Goal: Task Accomplishment & Management: Use online tool/utility

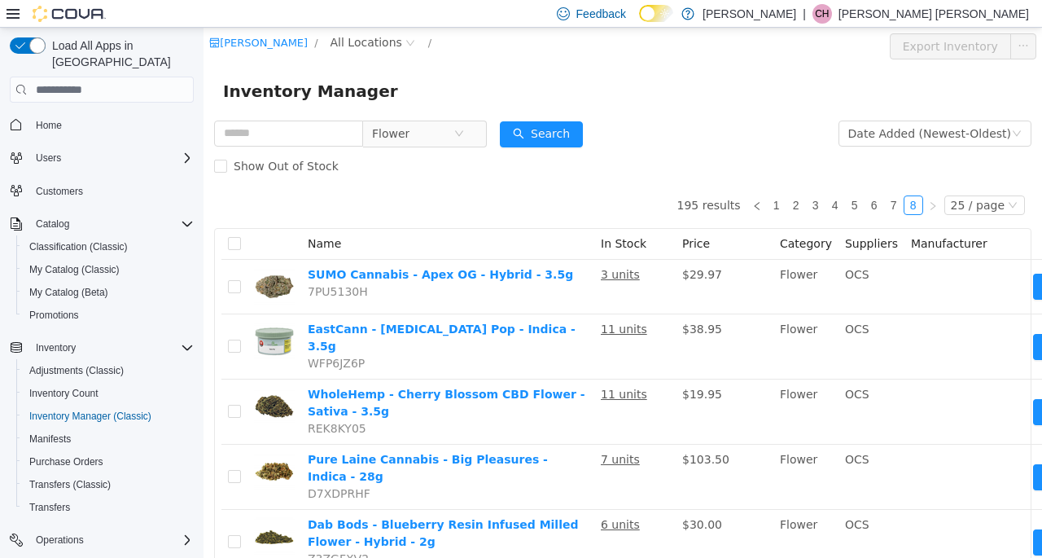
scroll to position [147, 0]
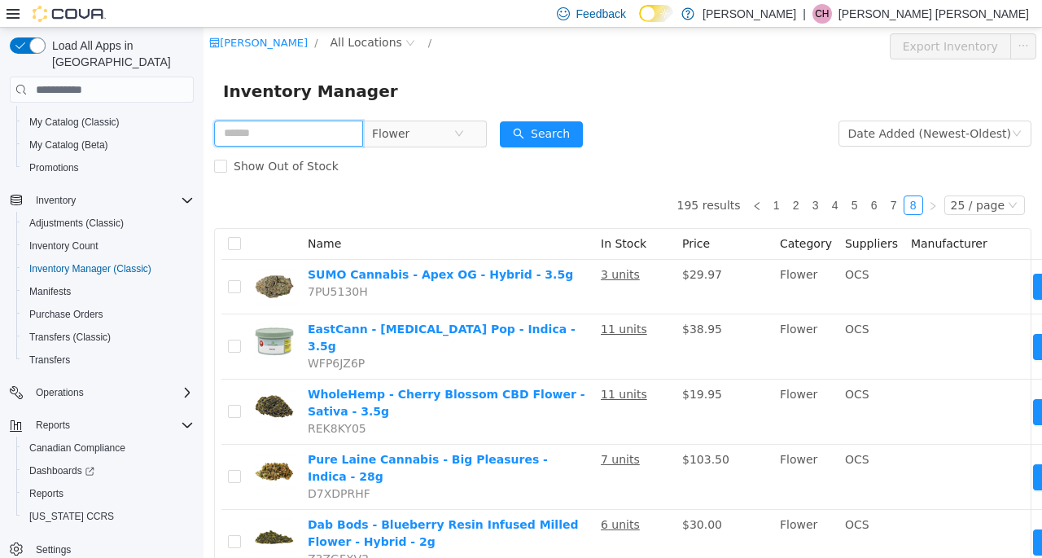
click at [306, 139] on input "text" at bounding box center [288, 134] width 149 height 26
type input "********"
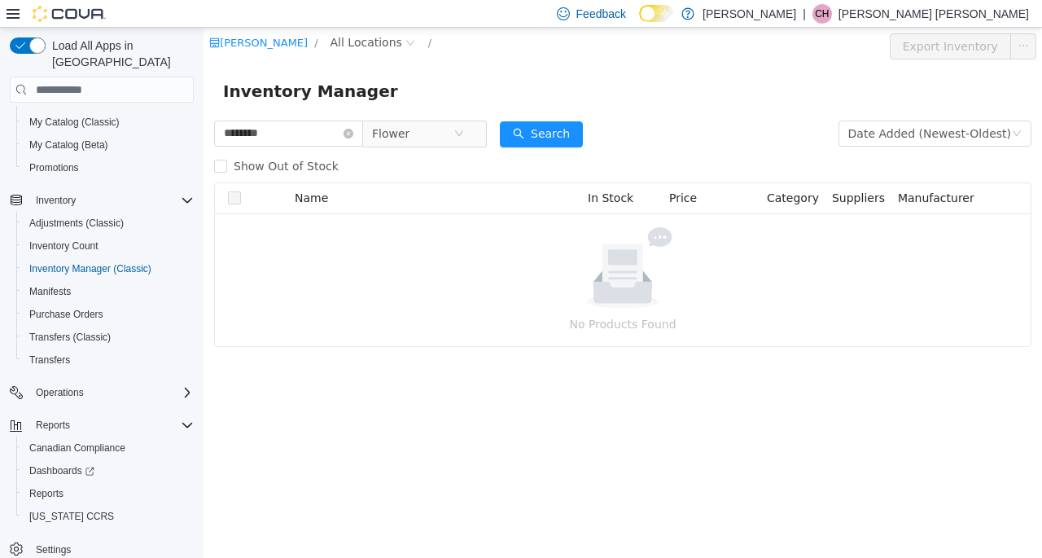
click at [282, 172] on span "Show Out of Stock" at bounding box center [286, 166] width 118 height 13
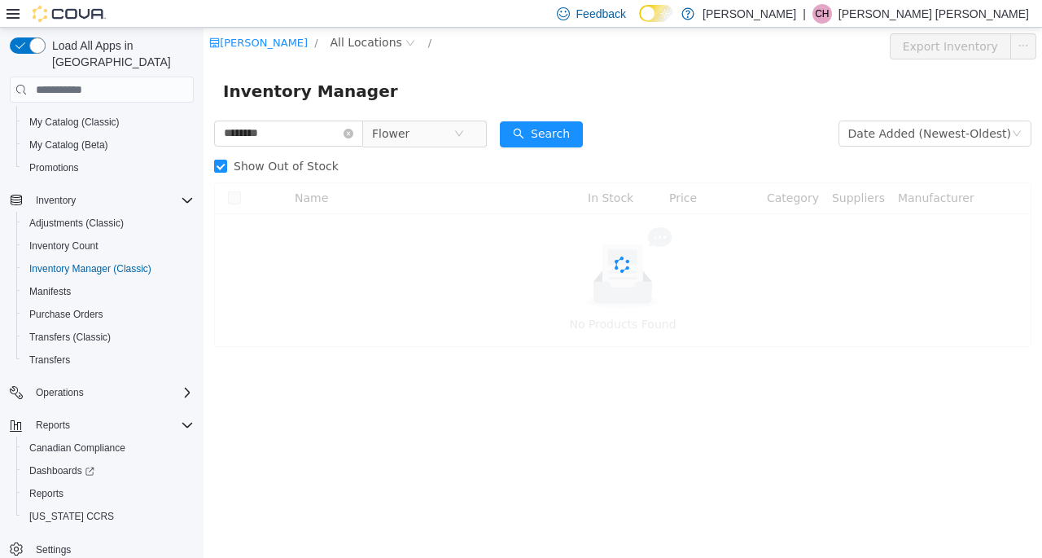
click at [280, 169] on span "Show Out of Stock" at bounding box center [286, 166] width 118 height 13
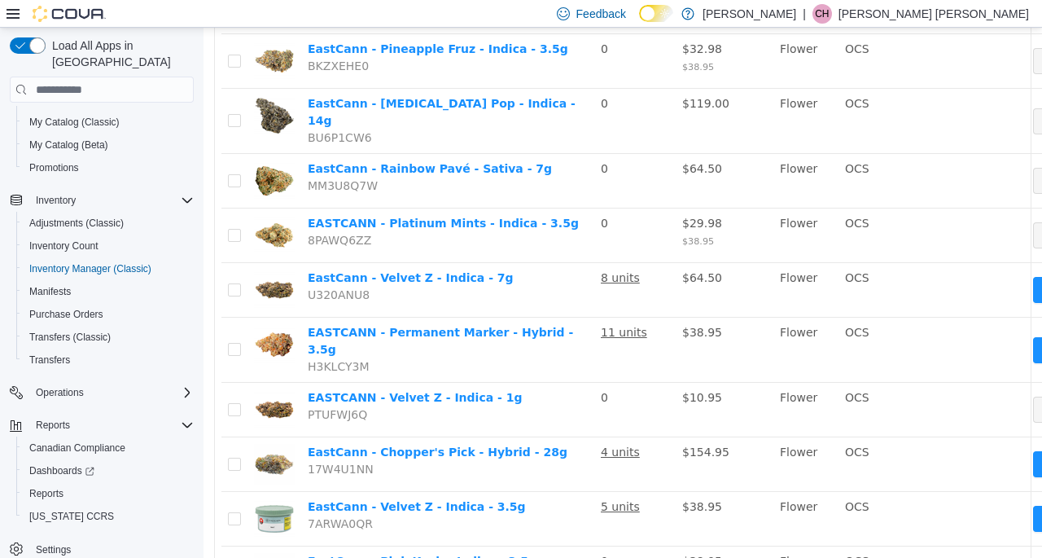
scroll to position [489, 0]
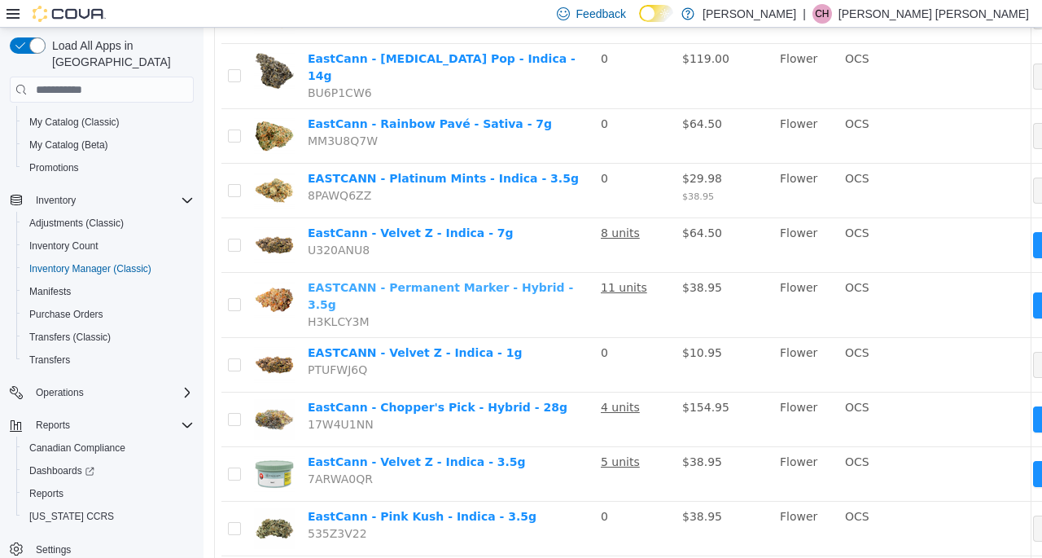
click at [426, 281] on link "EASTCANN - Permanent Marker - Hybrid - 3.5g" at bounding box center [440, 296] width 265 height 30
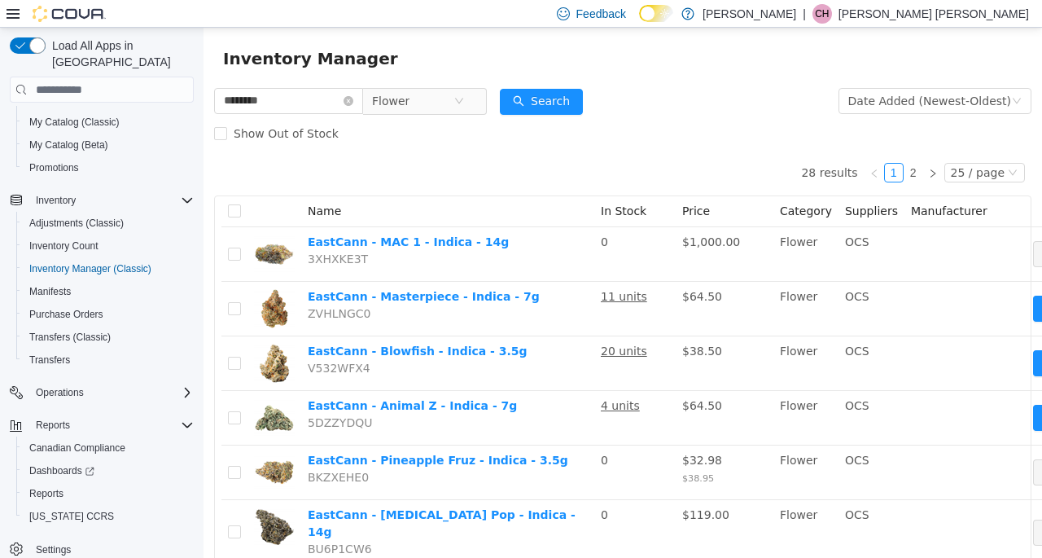
scroll to position [0, 0]
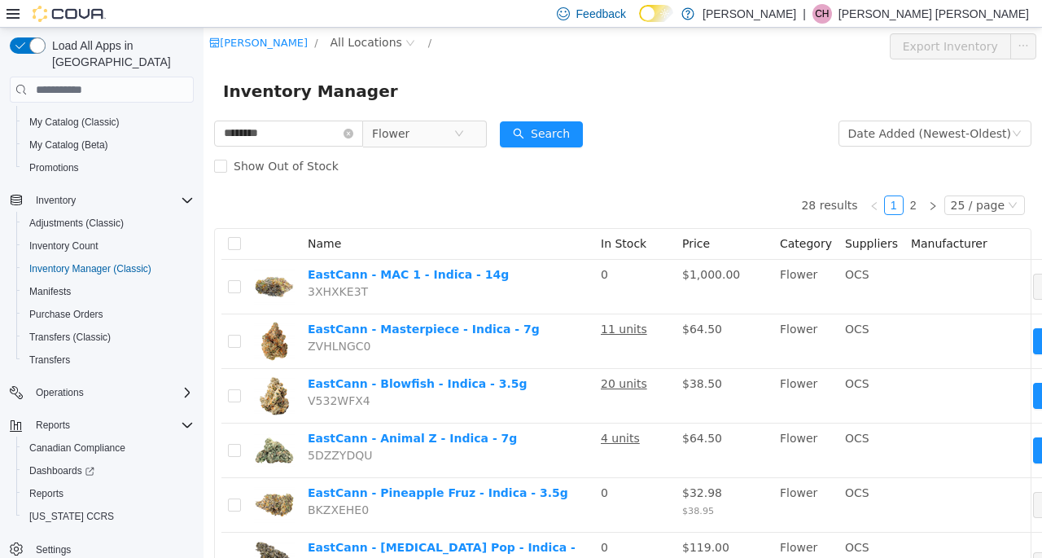
click at [353, 131] on icon "icon: close-circle" at bounding box center [349, 134] width 10 height 10
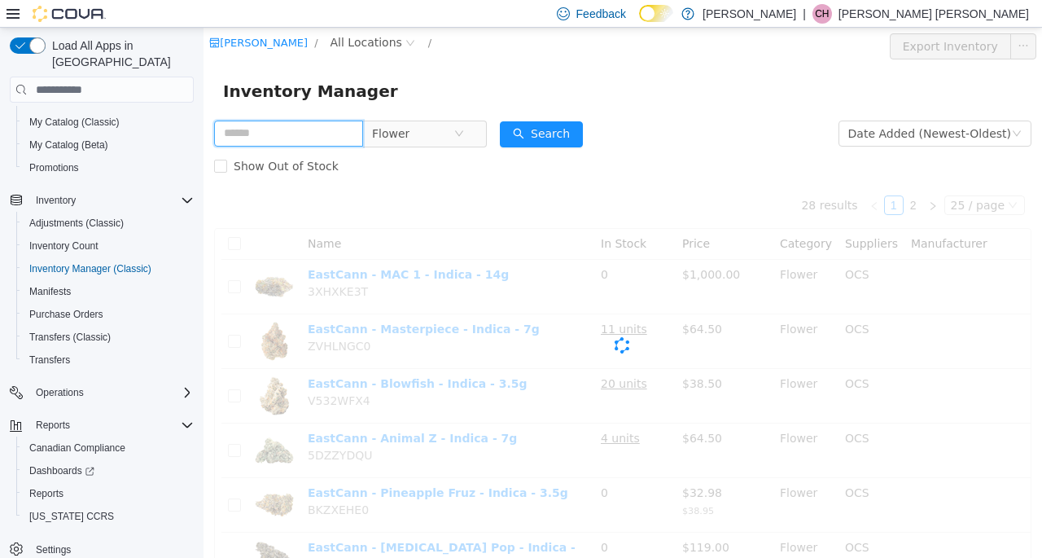
drag, startPoint x: 351, startPoint y: 132, endPoint x: 326, endPoint y: 146, distance: 28.8
click at [351, 132] on input "text" at bounding box center [288, 134] width 149 height 26
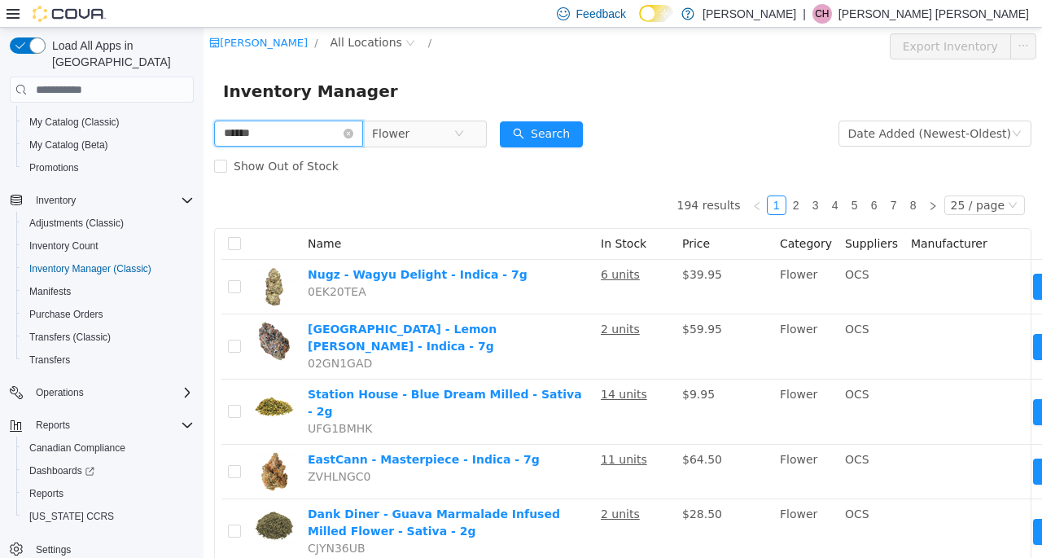
type input "******"
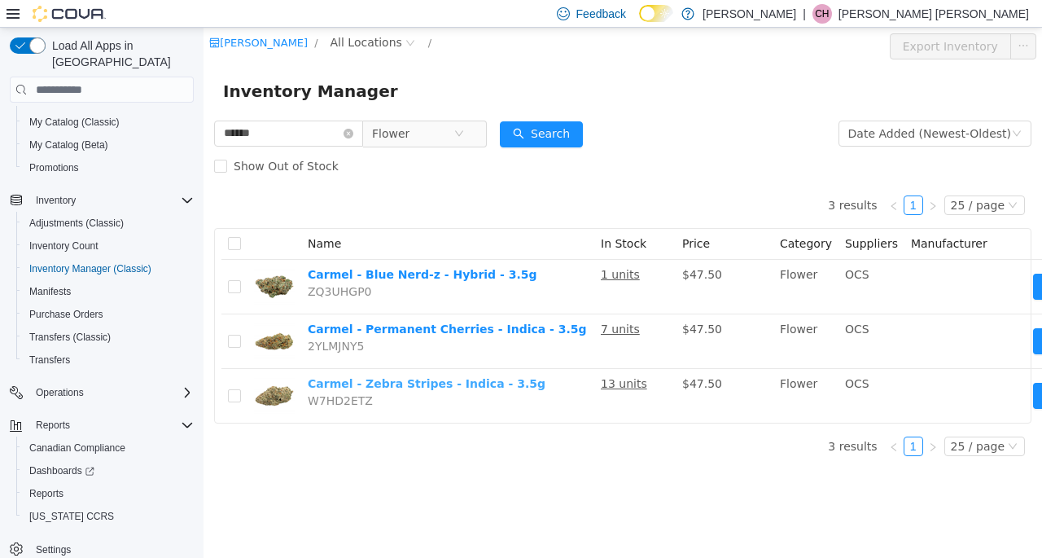
click at [361, 379] on link "Carmel - Zebra Stripes - Indica - 3.5g" at bounding box center [427, 383] width 238 height 13
click at [353, 136] on icon "icon: close-circle" at bounding box center [349, 134] width 10 height 10
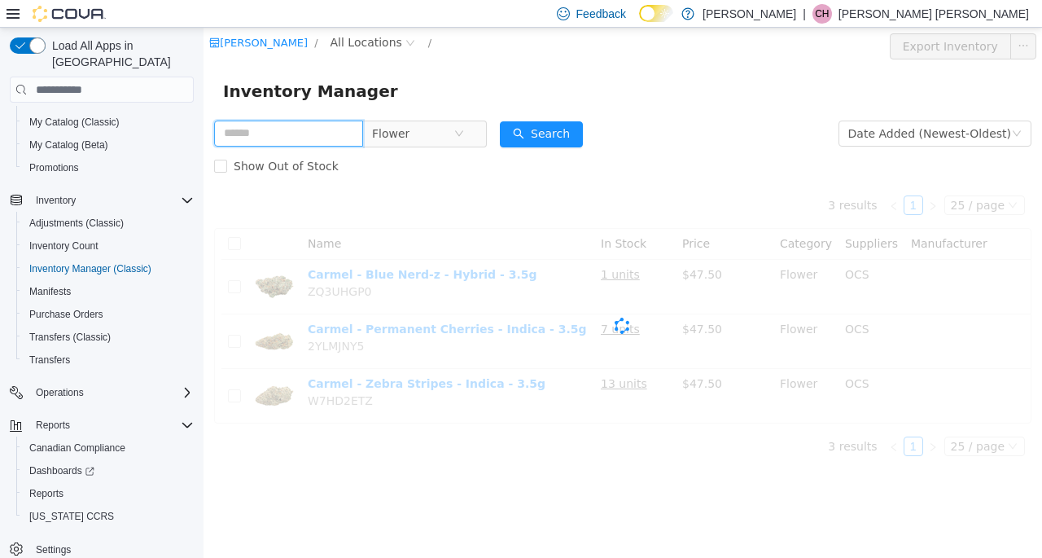
click at [338, 136] on input "text" at bounding box center [288, 134] width 149 height 26
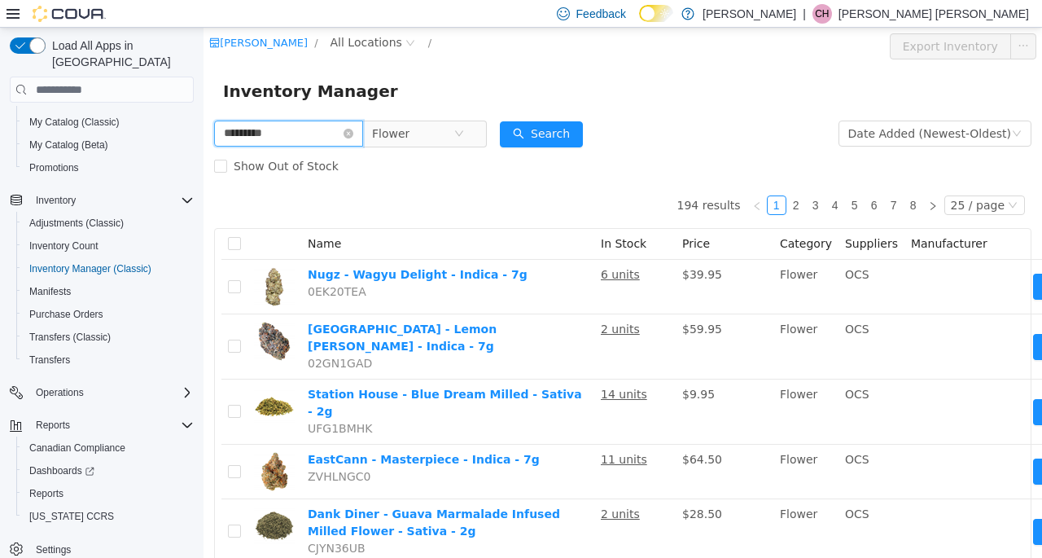
type input "*********"
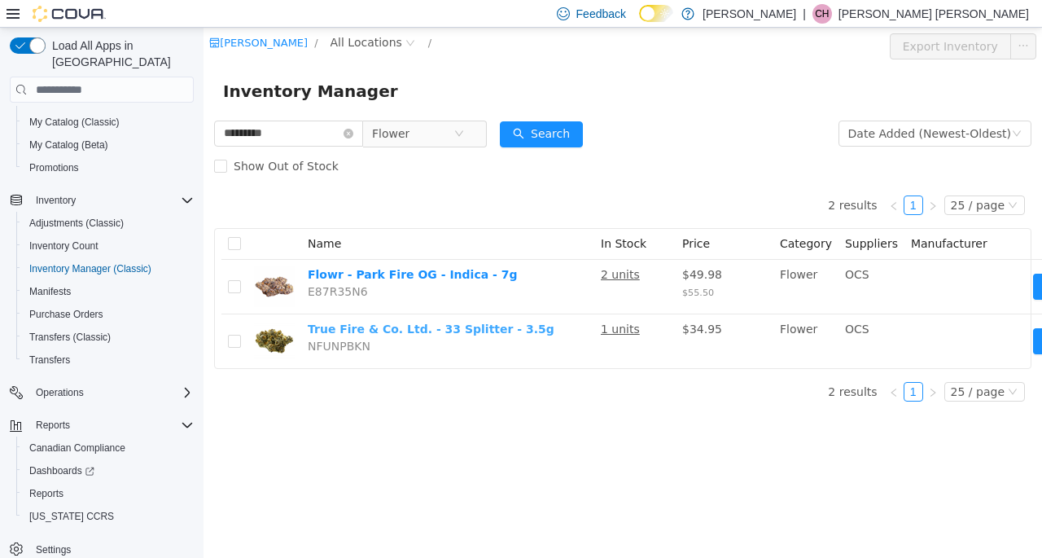
click at [387, 332] on link "True Fire & Co. Ltd. - 33 Splitter - 3.5g" at bounding box center [431, 328] width 247 height 13
click at [353, 132] on icon "icon: close-circle" at bounding box center [349, 134] width 10 height 10
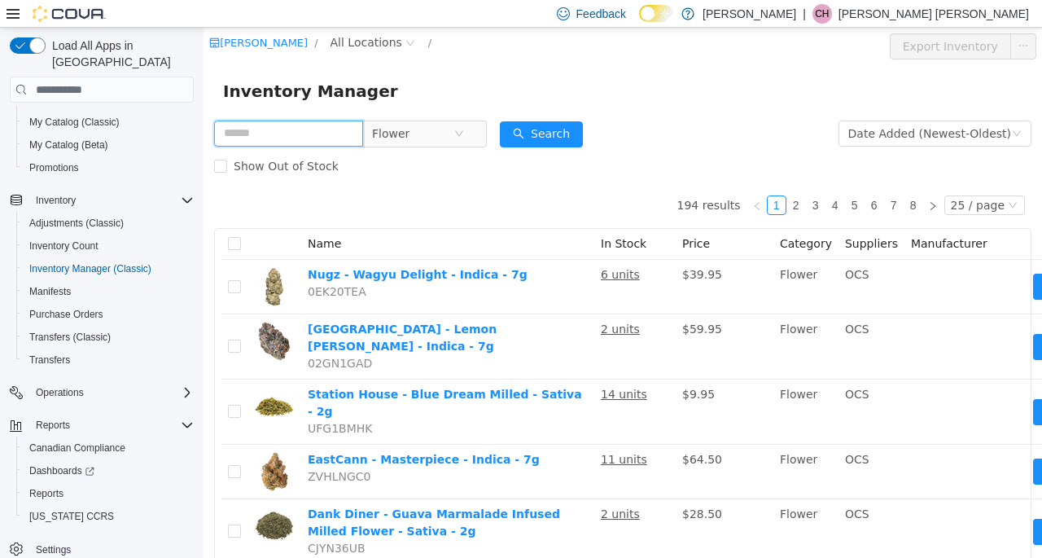
click at [295, 132] on input "text" at bounding box center [288, 134] width 149 height 26
type input "******"
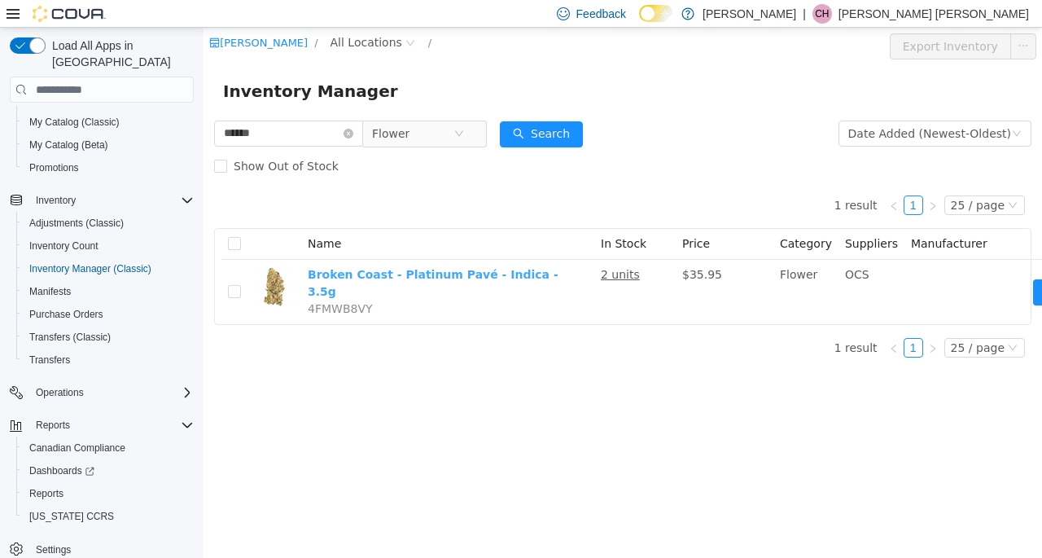
click at [400, 280] on link "Broken Coast - Platinum Pavé - Indica - 3.5g" at bounding box center [433, 283] width 251 height 30
click at [353, 134] on icon "icon: close-circle" at bounding box center [349, 134] width 10 height 10
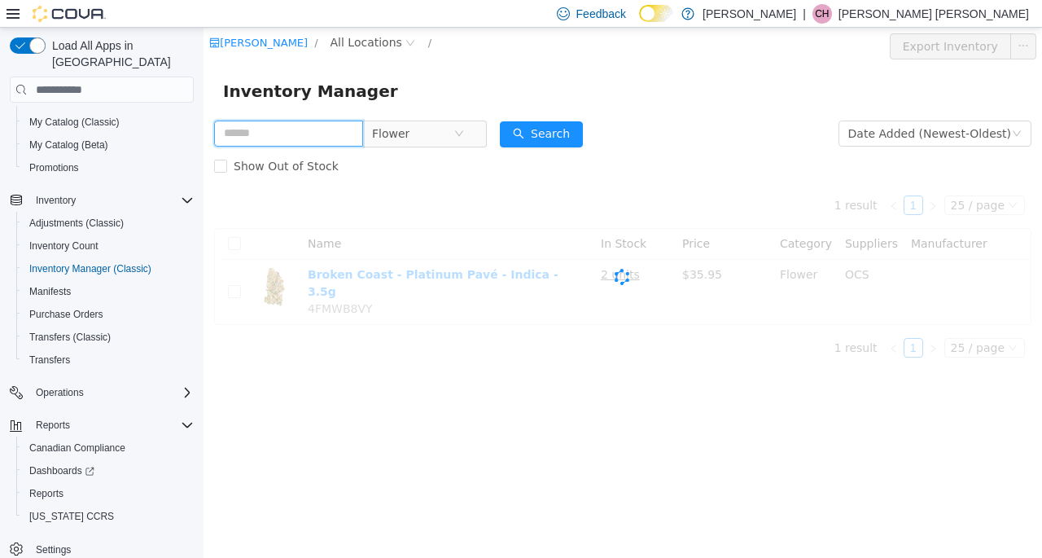
click at [337, 142] on input "text" at bounding box center [288, 134] width 149 height 26
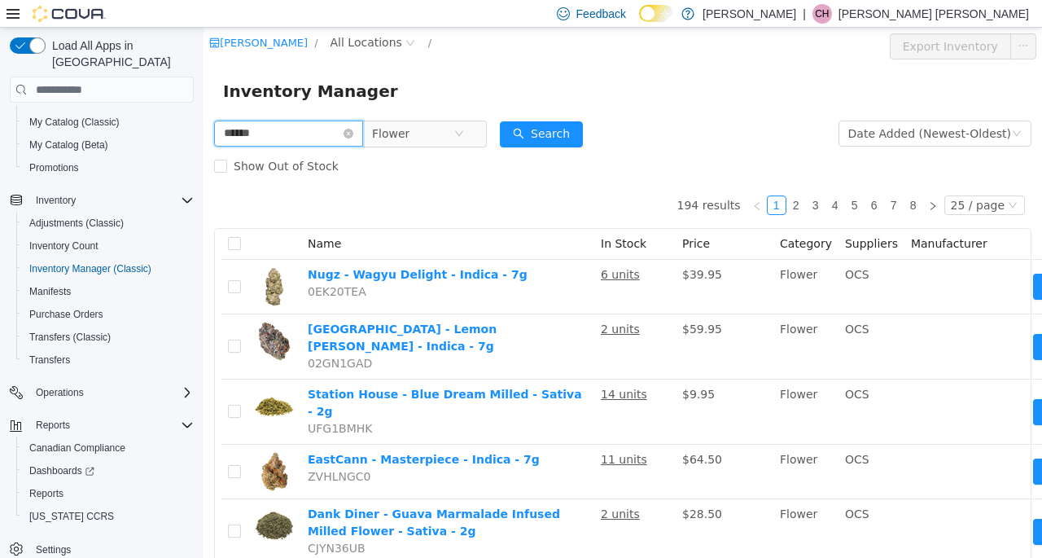
type input "******"
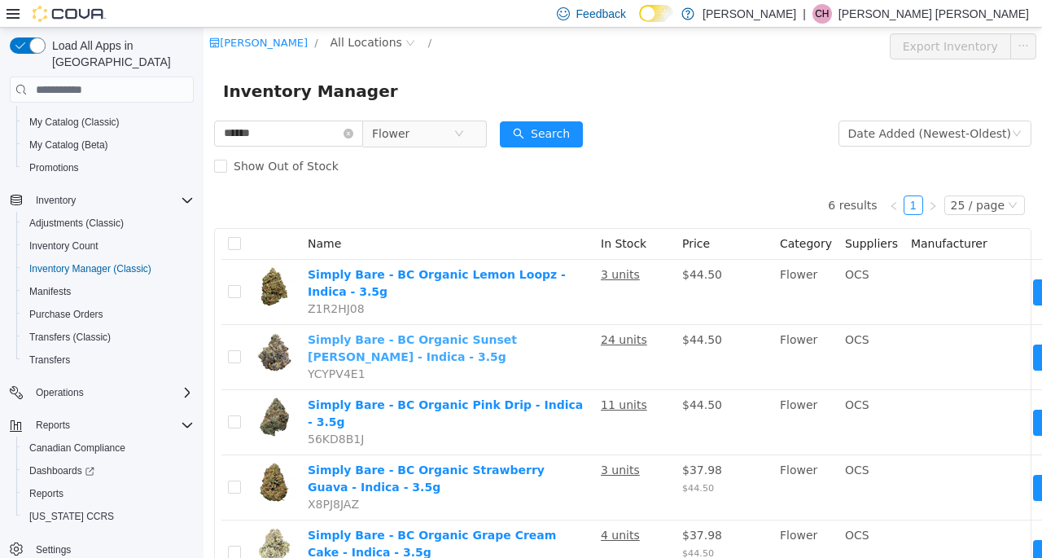
click at [407, 336] on link "Simply Bare - BC Organic Sunset Runtz - Indica - 3.5g" at bounding box center [412, 348] width 209 height 30
click at [353, 134] on icon "icon: close-circle" at bounding box center [349, 134] width 10 height 10
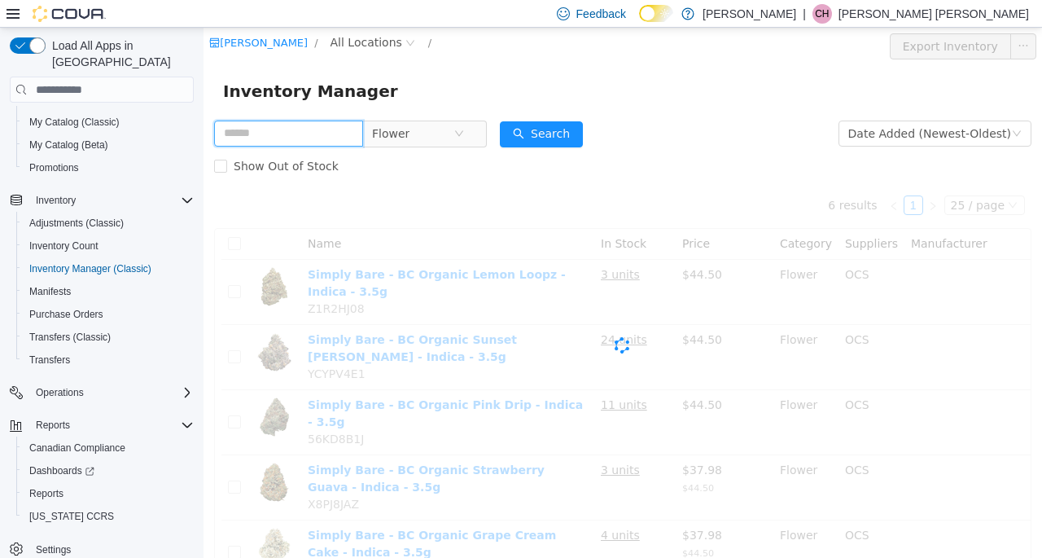
click at [354, 134] on input "text" at bounding box center [288, 134] width 149 height 26
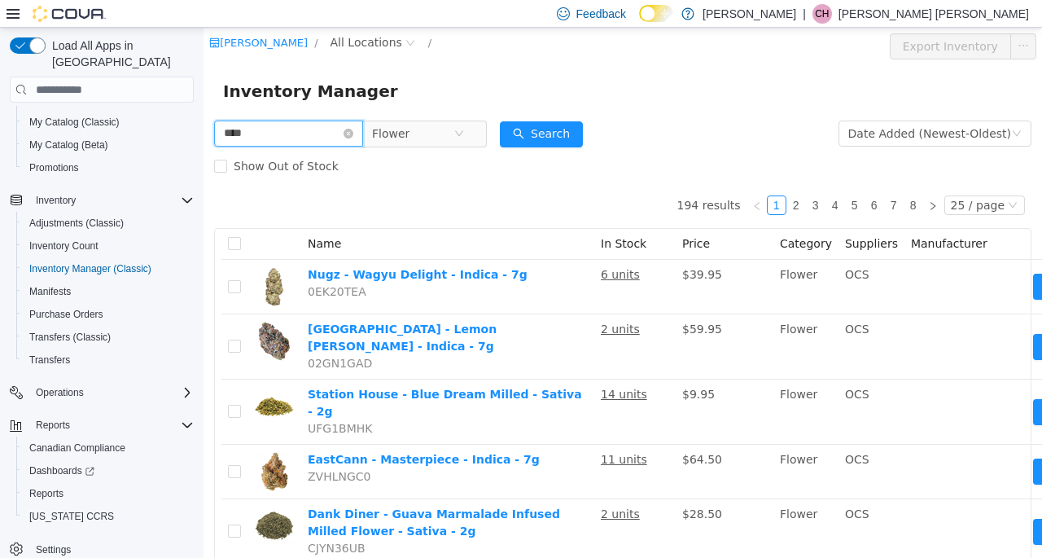
type input "****"
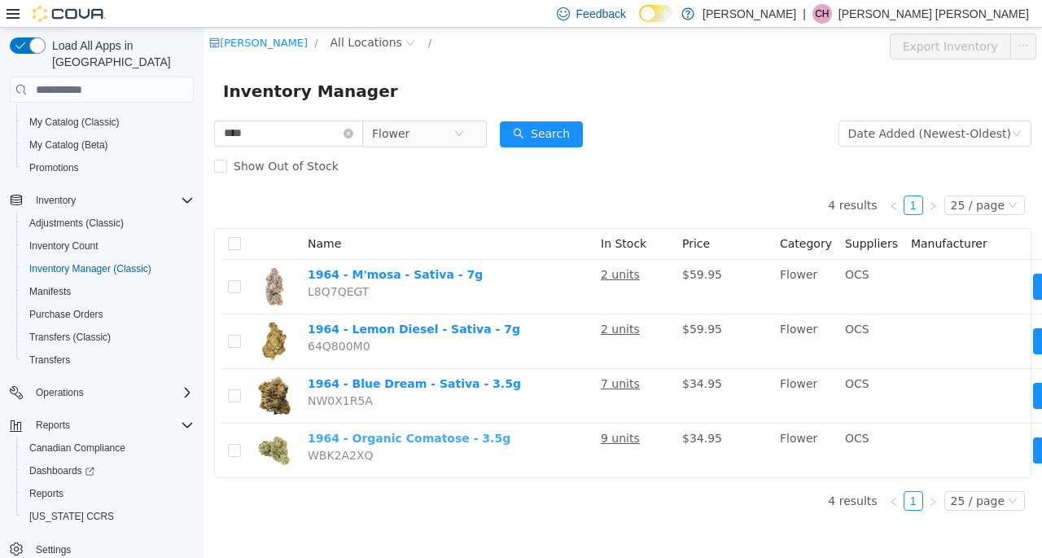
click at [393, 443] on link "1964 - Organic Comatose - 3.5g" at bounding box center [409, 438] width 203 height 13
click at [353, 135] on icon "icon: close-circle" at bounding box center [349, 134] width 10 height 10
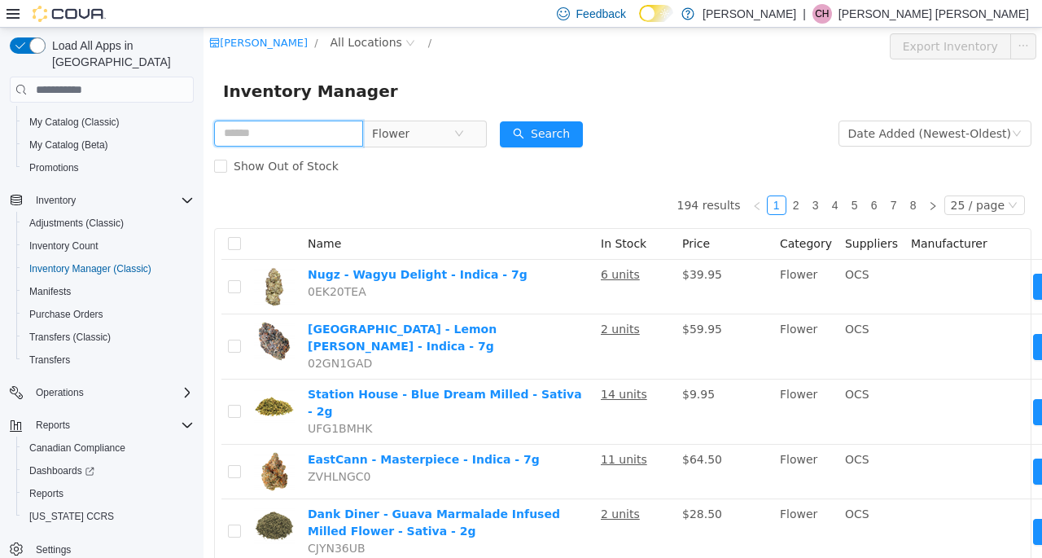
click at [305, 130] on input "text" at bounding box center [288, 134] width 149 height 26
type input "*****"
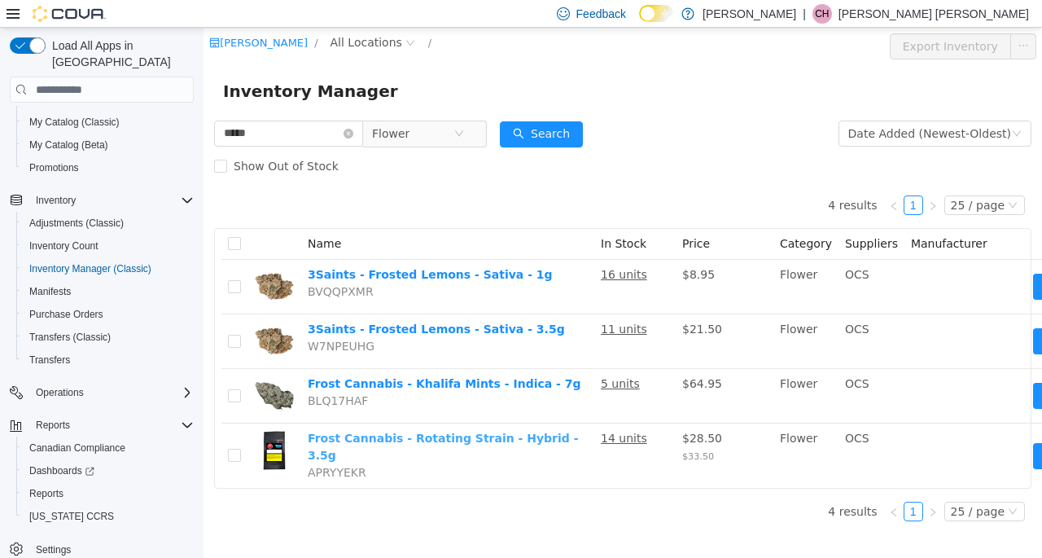
click at [376, 443] on link "Frost Cannabis - Rotating Strain - Hybrid - 3.5g" at bounding box center [443, 447] width 271 height 30
click at [353, 130] on icon "icon: close-circle" at bounding box center [349, 134] width 10 height 10
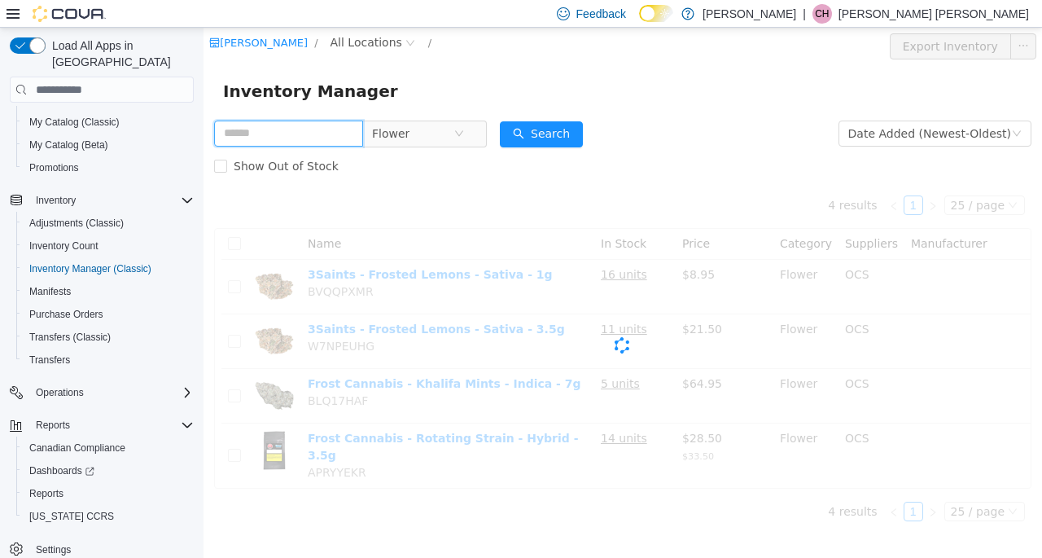
drag, startPoint x: 327, startPoint y: 140, endPoint x: 288, endPoint y: 145, distance: 39.4
click at [327, 140] on input "text" at bounding box center [288, 134] width 149 height 26
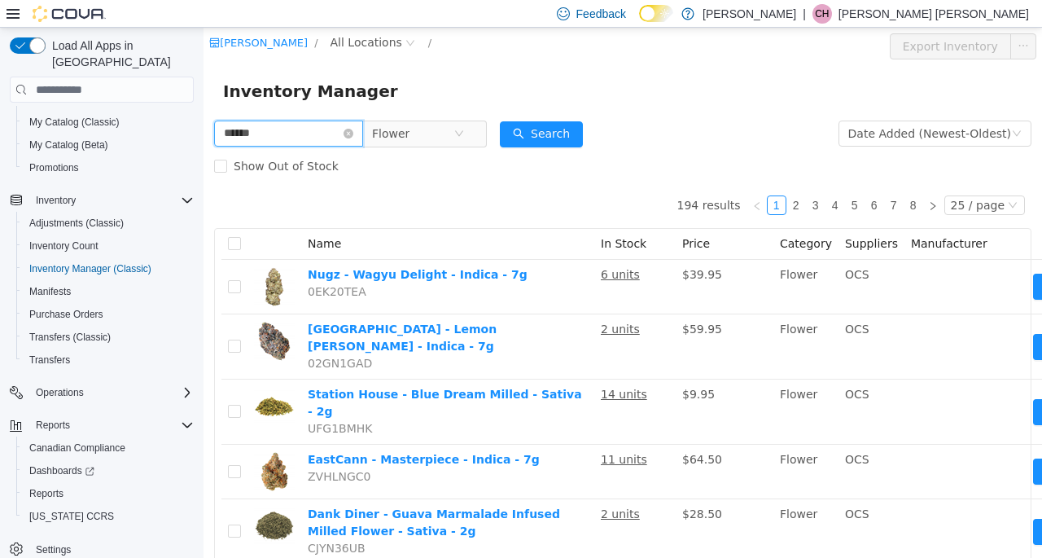
type input "******"
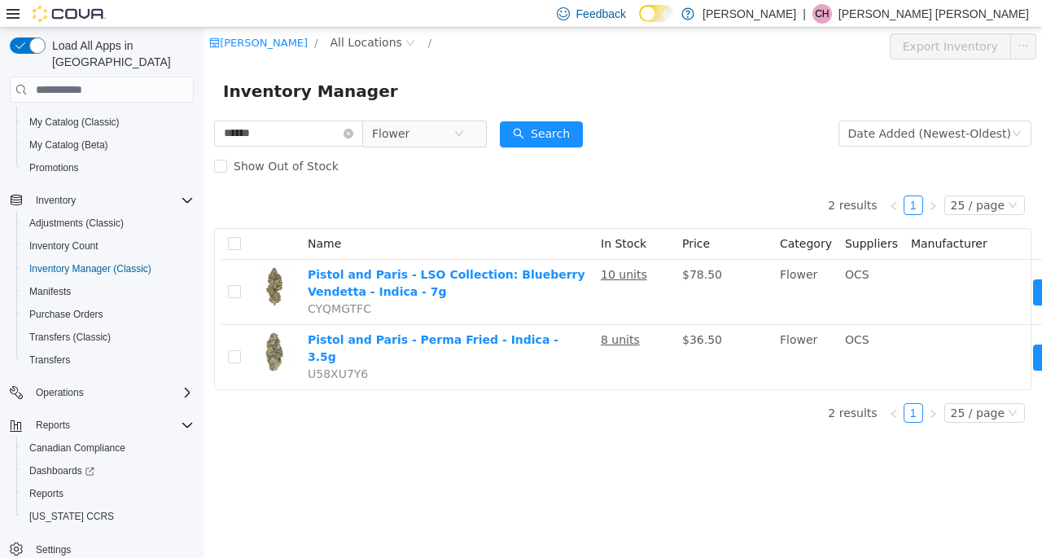
click at [353, 134] on icon "icon: close-circle" at bounding box center [349, 134] width 10 height 10
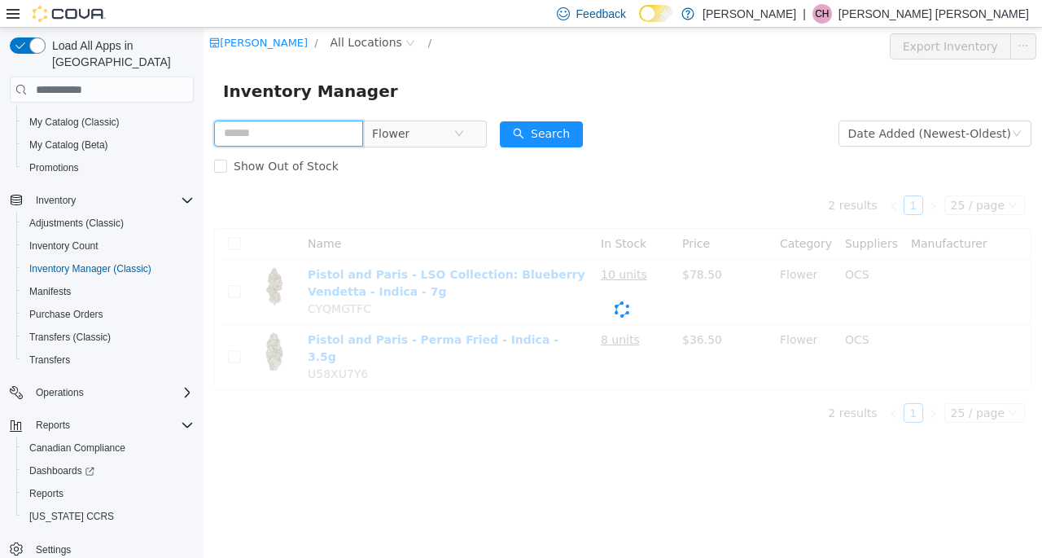
click at [353, 138] on input "text" at bounding box center [288, 134] width 149 height 26
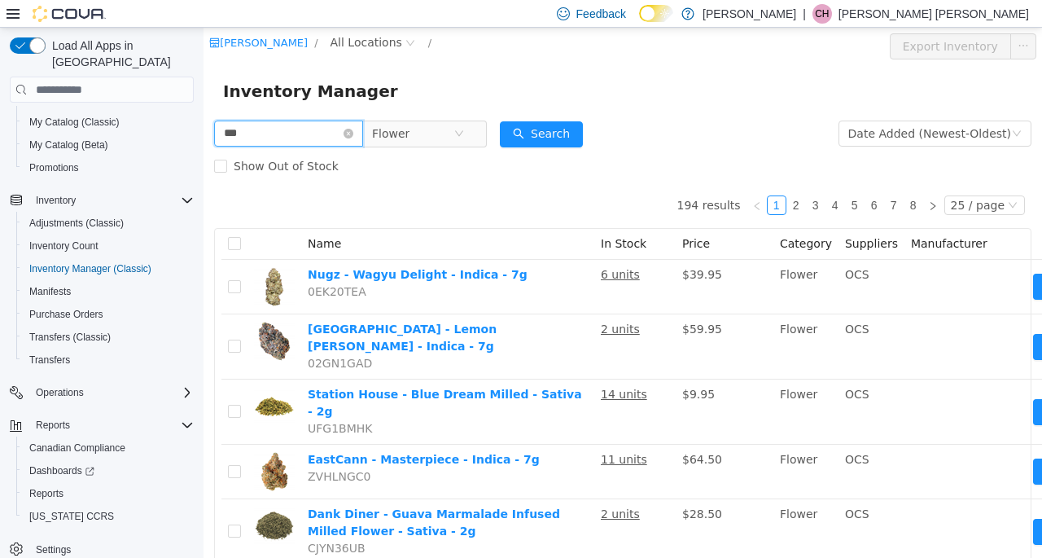
type input "***"
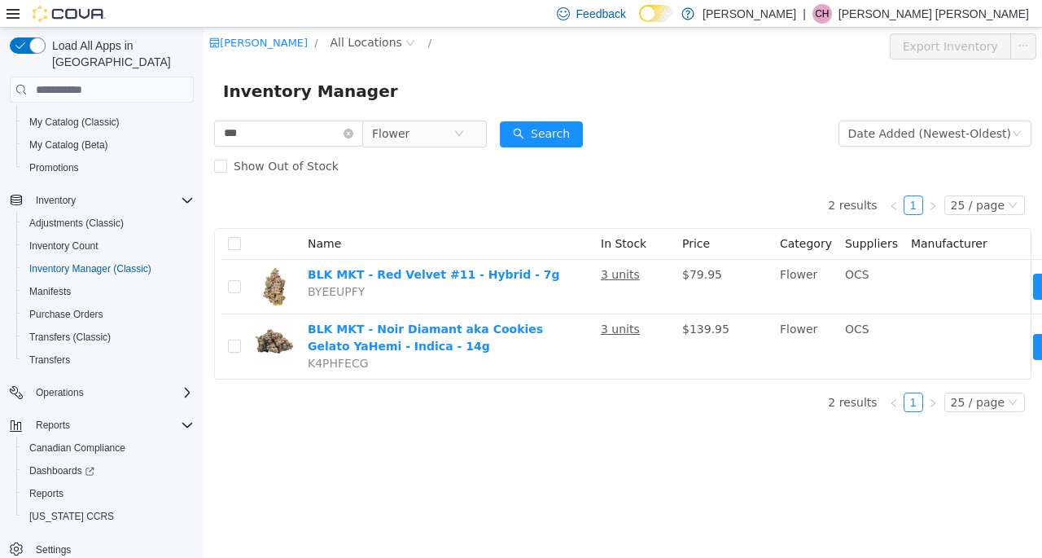
click at [353, 132] on icon "icon: close-circle" at bounding box center [349, 134] width 10 height 10
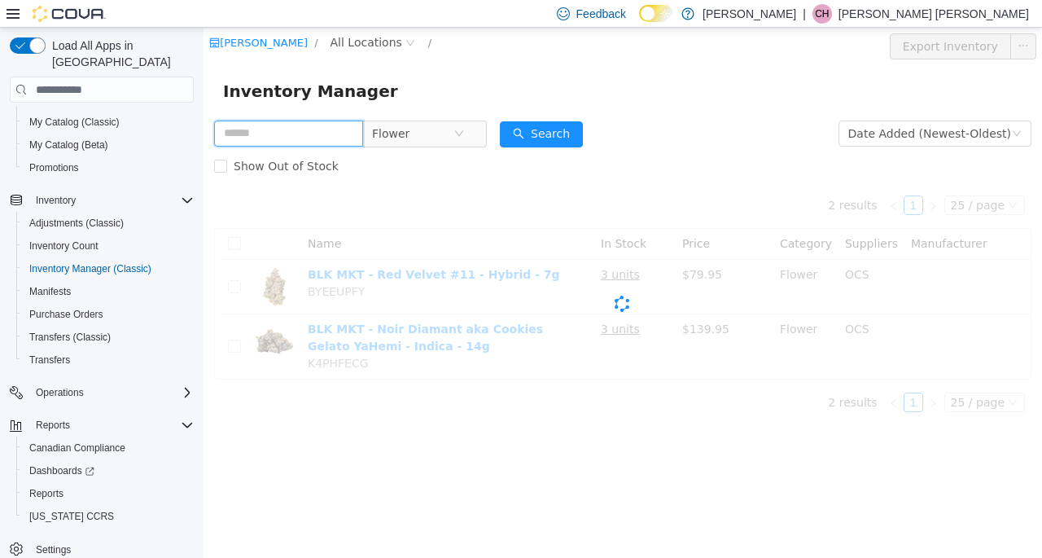
drag, startPoint x: 342, startPoint y: 136, endPoint x: 336, endPoint y: 147, distance: 12.0
click at [339, 140] on input "text" at bounding box center [288, 134] width 149 height 26
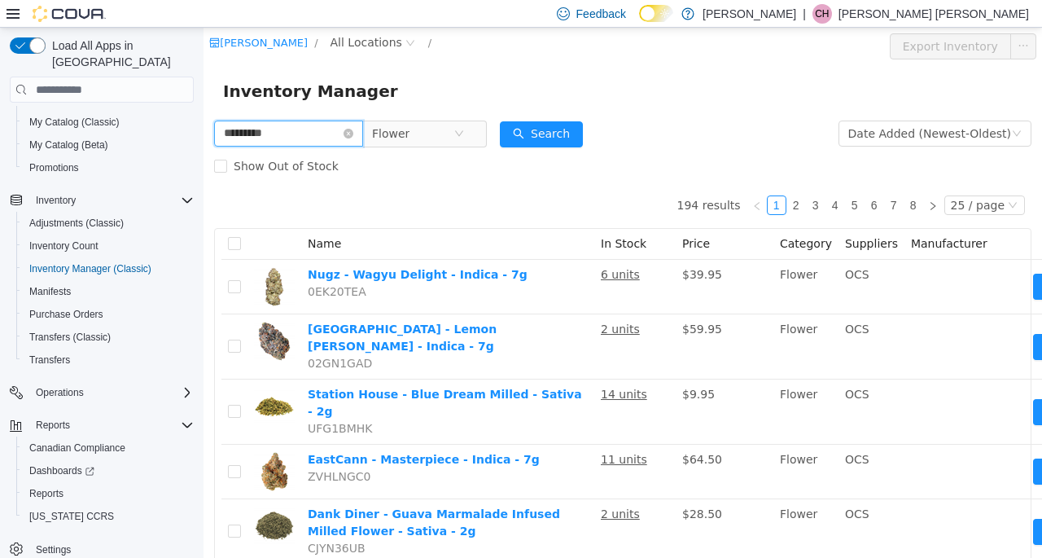
type input "*********"
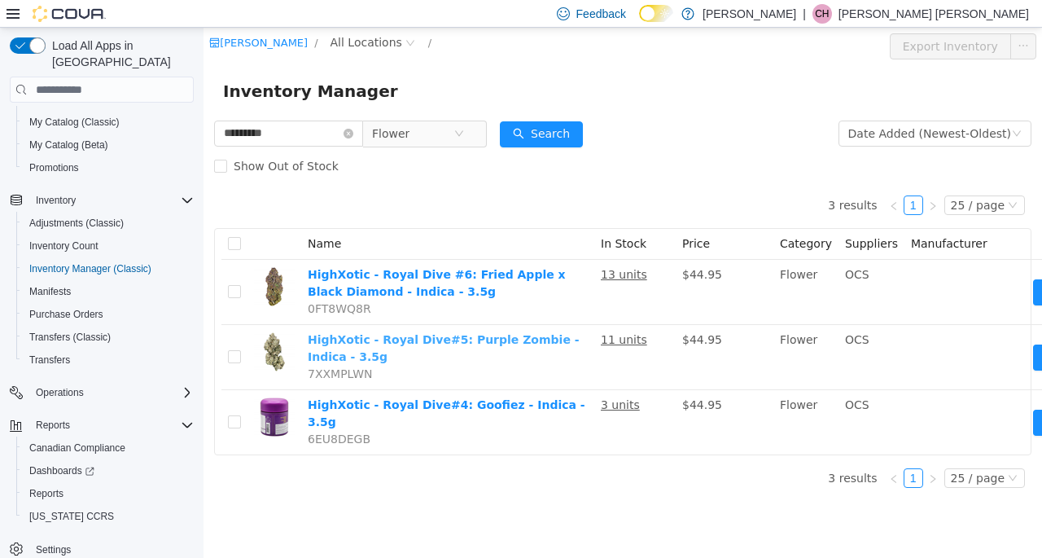
click at [422, 342] on link "HighXotic - Royal Dive#5: Purple Zombie - Indica - 3.5g" at bounding box center [444, 348] width 272 height 30
click at [412, 281] on link "HighXotic - Royal Dive #6: Fried Apple x Black Diamond - Indica - 3.5g" at bounding box center [437, 283] width 258 height 30
click at [353, 134] on icon "icon: close-circle" at bounding box center [349, 134] width 10 height 10
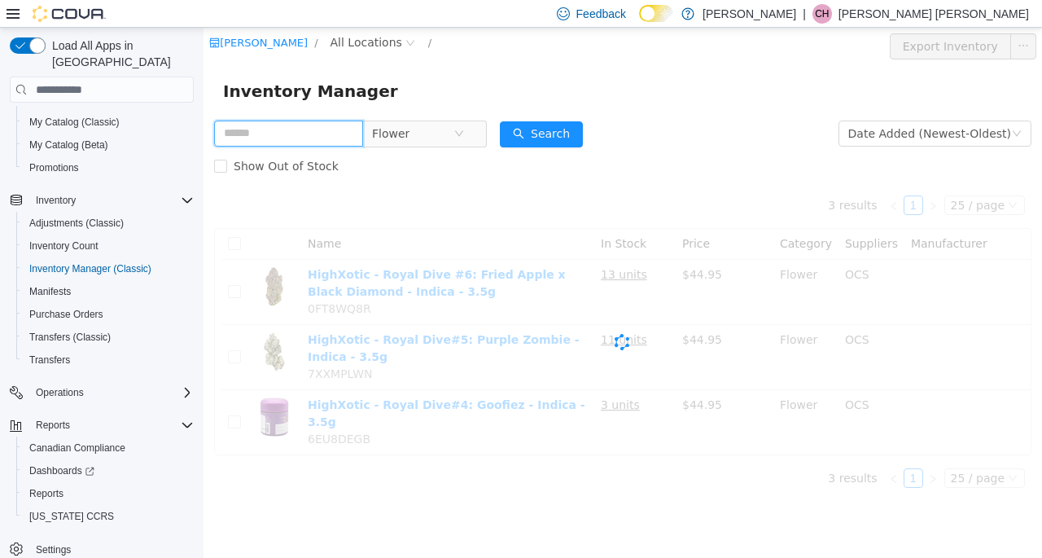
click at [332, 134] on input "text" at bounding box center [288, 134] width 149 height 26
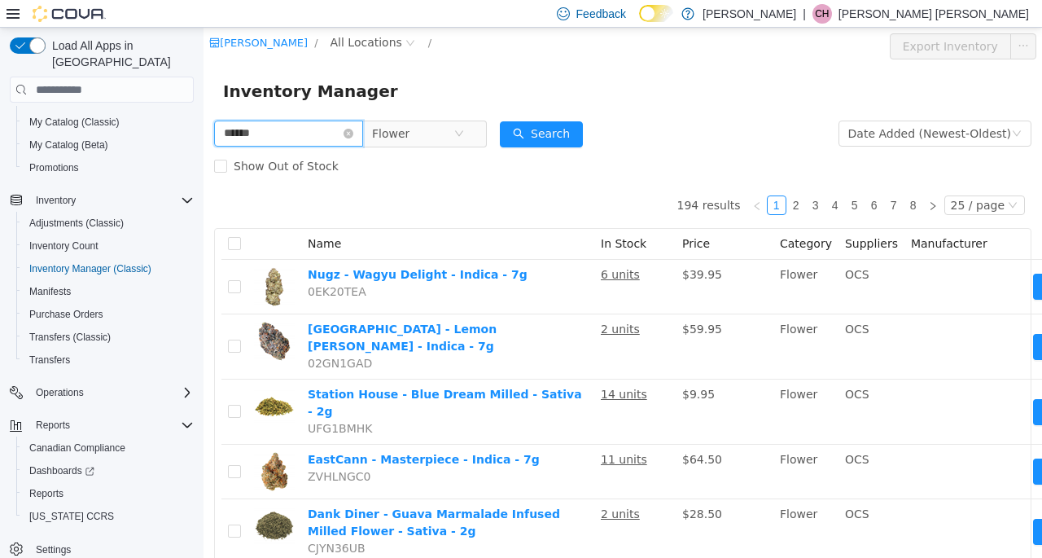
type input "******"
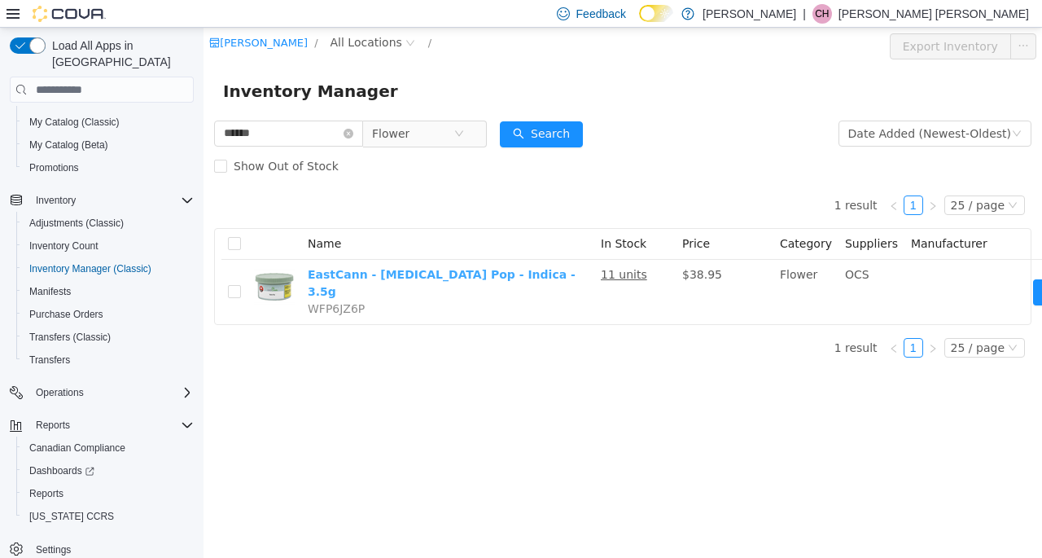
click at [407, 277] on link "EastCann - Gastro Pop - Indica - 3.5g" at bounding box center [442, 283] width 268 height 30
click at [353, 131] on icon "icon: close-circle" at bounding box center [349, 134] width 10 height 10
click at [359, 131] on input "text" at bounding box center [288, 134] width 149 height 26
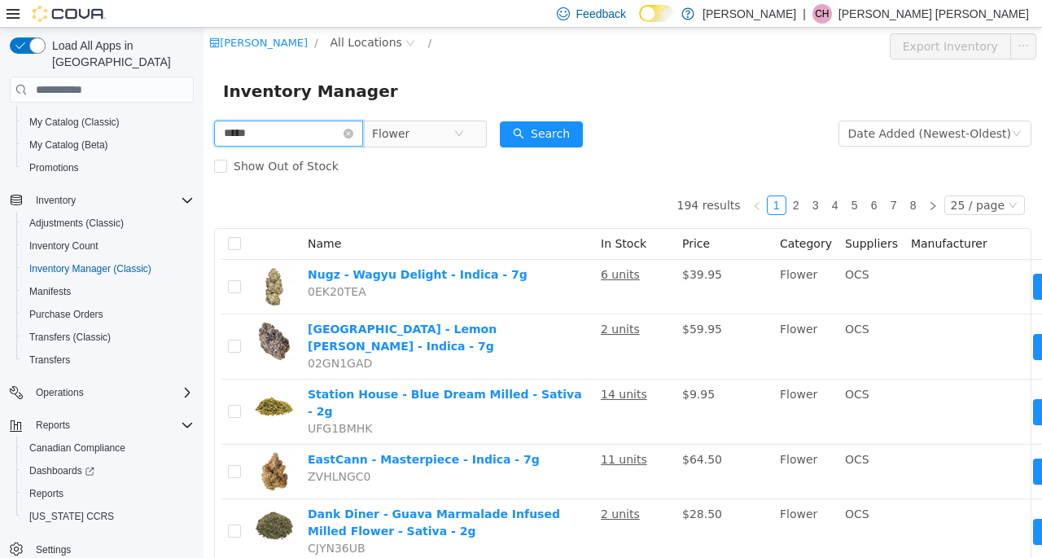
type input "*****"
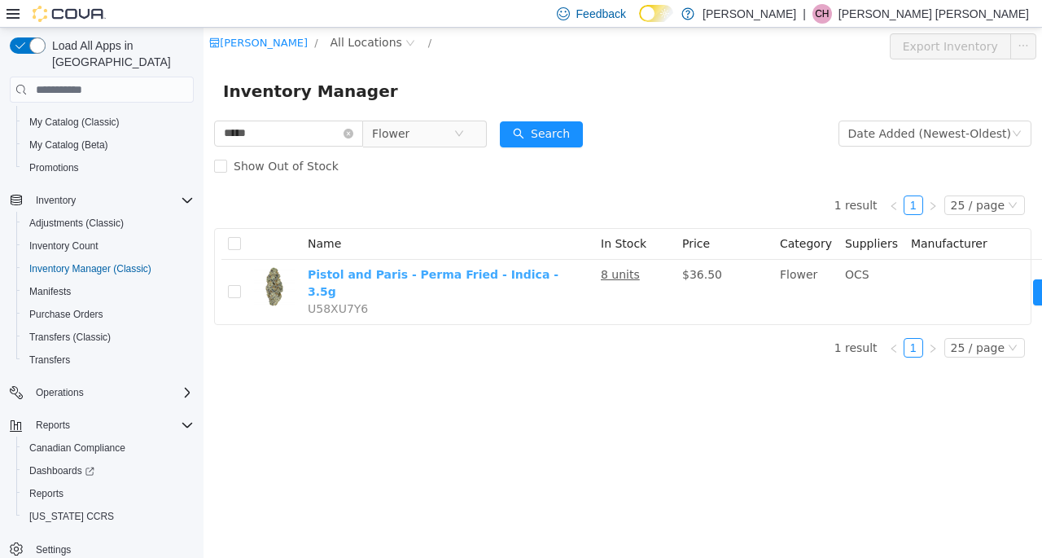
click at [444, 274] on link "Pistol and Paris - Perma Fried - Indica - 3.5g" at bounding box center [433, 283] width 251 height 30
click at [353, 134] on icon "icon: close-circle" at bounding box center [349, 134] width 10 height 10
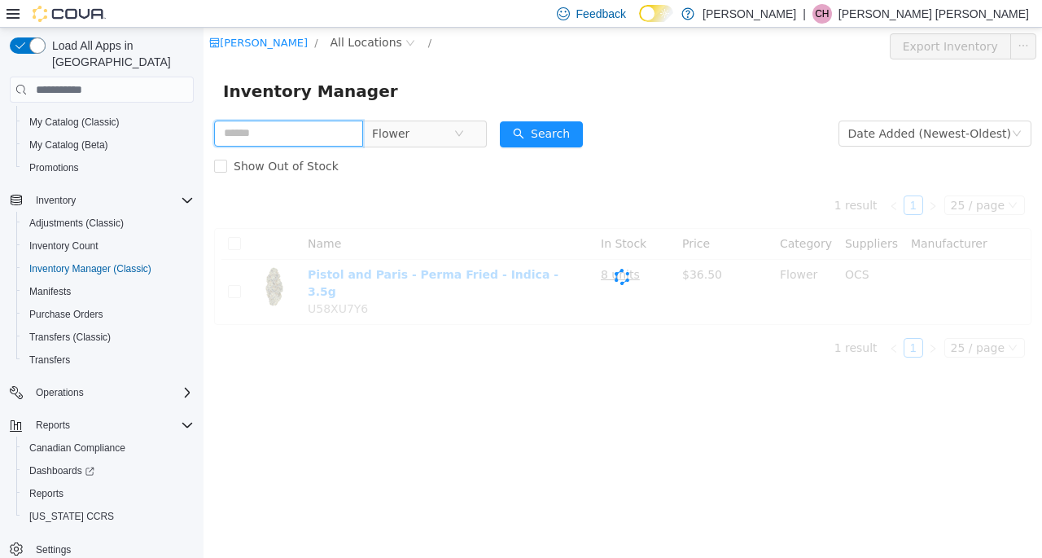
drag, startPoint x: 350, startPoint y: 136, endPoint x: 347, endPoint y: 146, distance: 10.3
click at [350, 136] on input "text" at bounding box center [288, 134] width 149 height 26
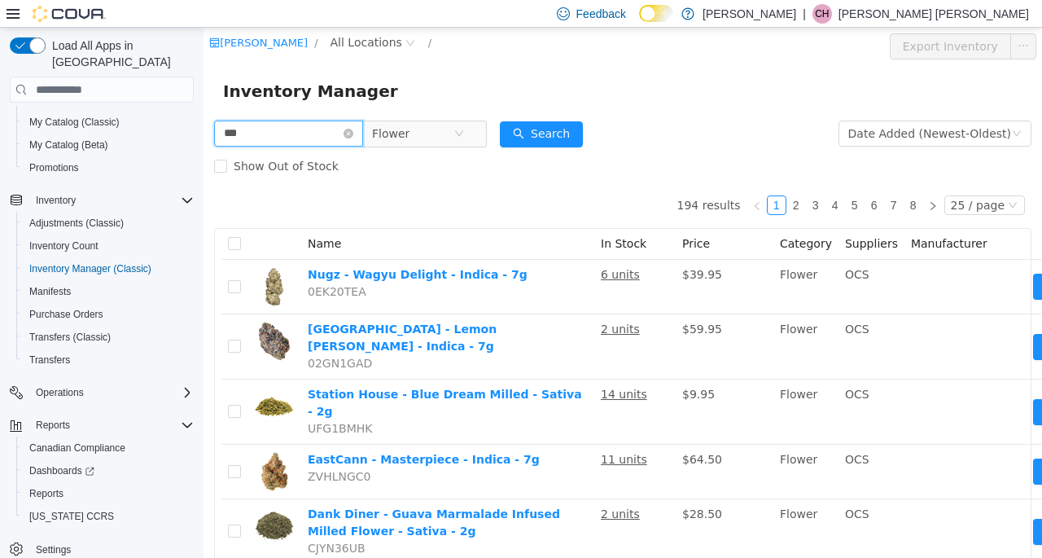
type input "***"
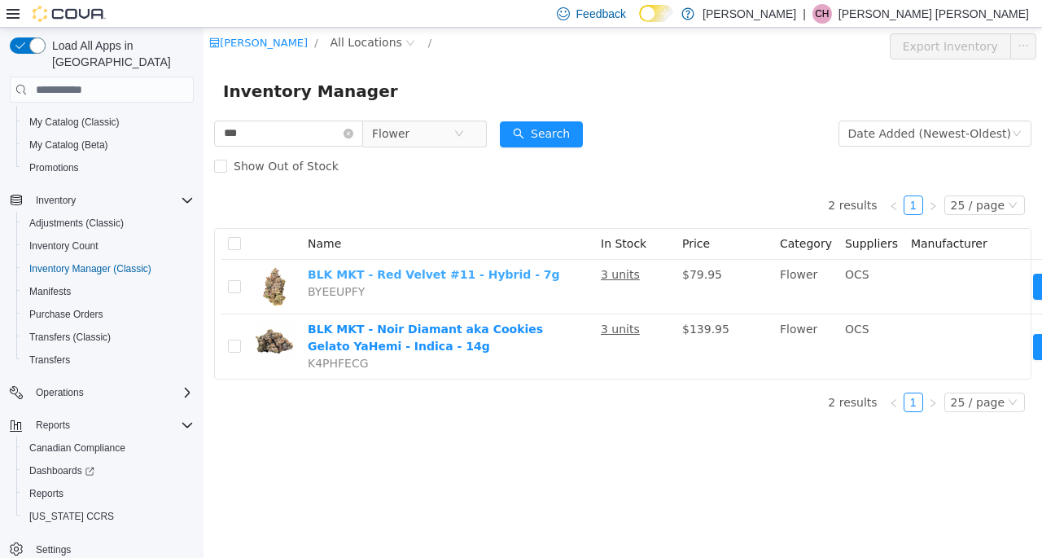
click at [415, 274] on link "BLK MKT - Red Velvet #11 - Hybrid - 7g" at bounding box center [434, 274] width 252 height 13
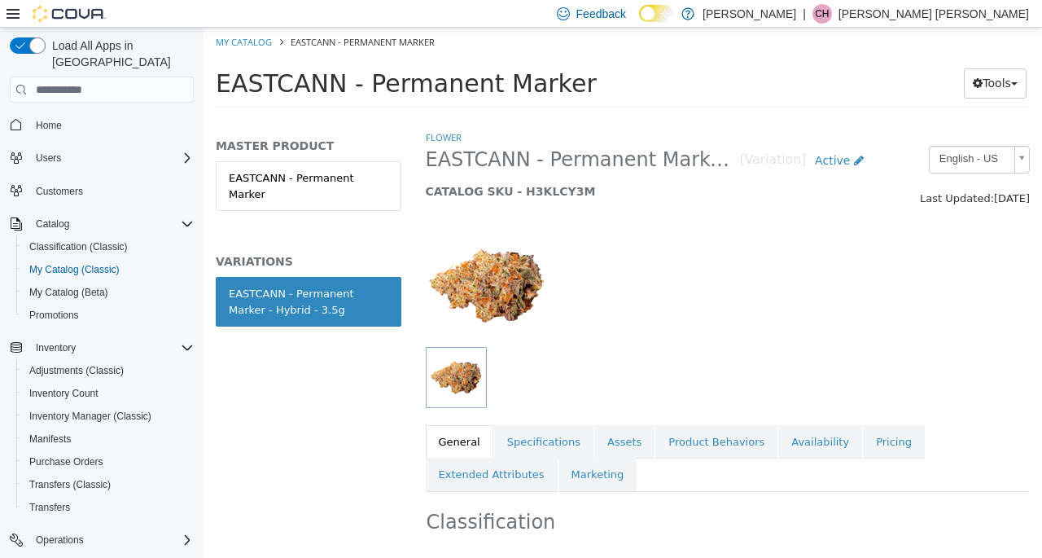
click at [798, 441] on link "Availability" at bounding box center [821, 442] width 84 height 34
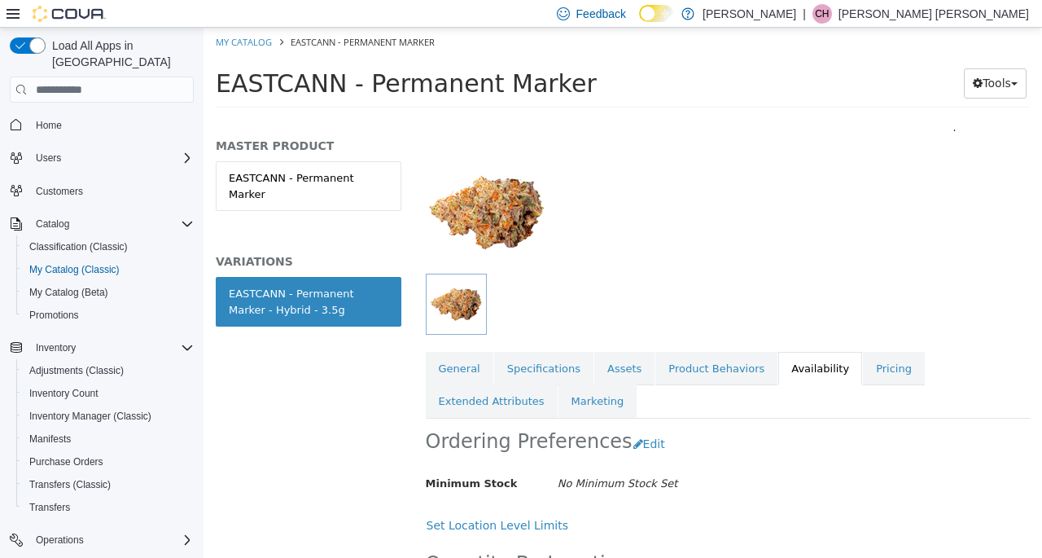
scroll to position [204, 0]
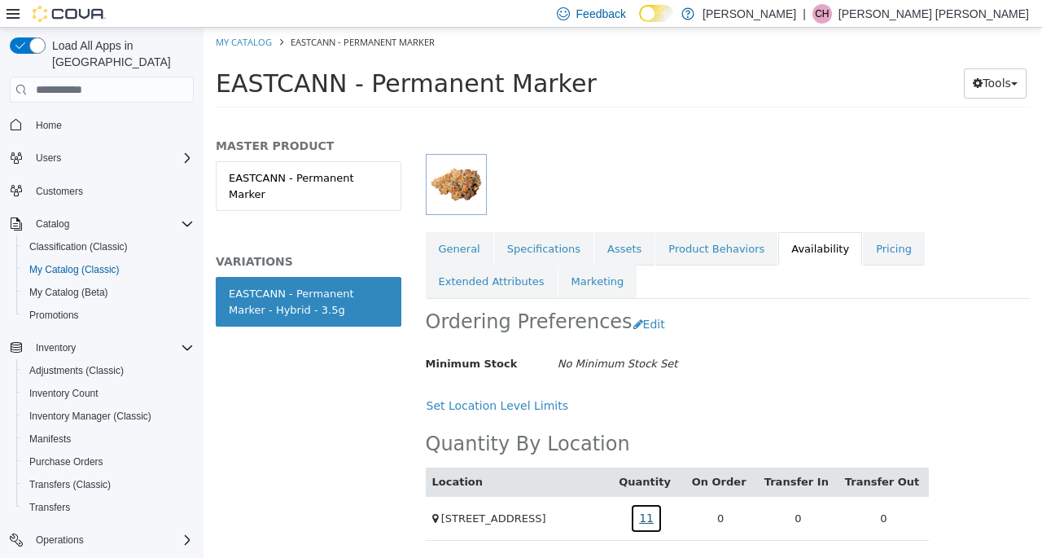
click at [657, 505] on link "11" at bounding box center [646, 518] width 33 height 30
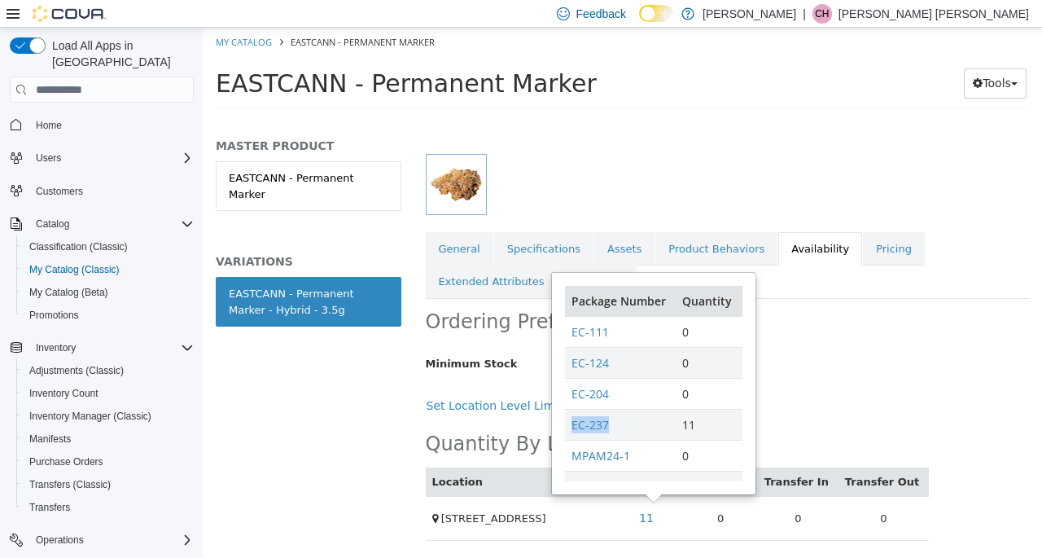
drag, startPoint x: 625, startPoint y: 414, endPoint x: 572, endPoint y: 417, distance: 52.2
click at [572, 417] on td "EC-237" at bounding box center [620, 424] width 111 height 31
copy link "EC-237"
click at [863, 235] on link "Pricing" at bounding box center [894, 249] width 62 height 34
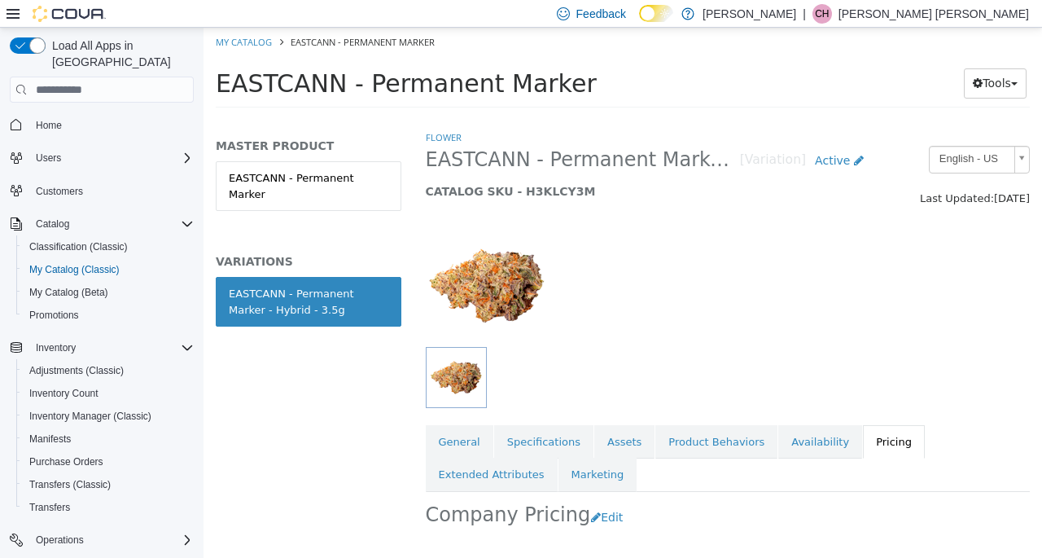
scroll to position [163, 0]
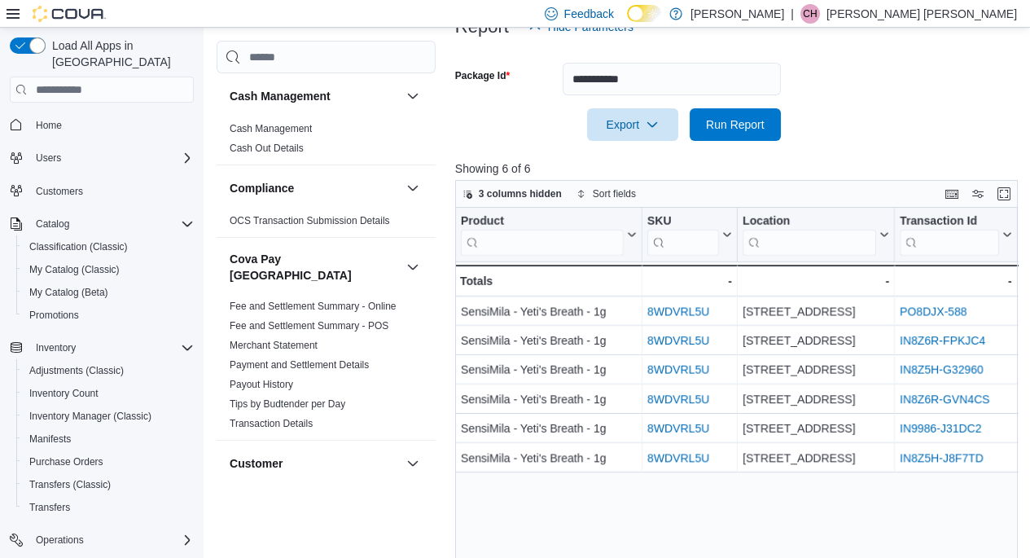
scroll to position [0, 143]
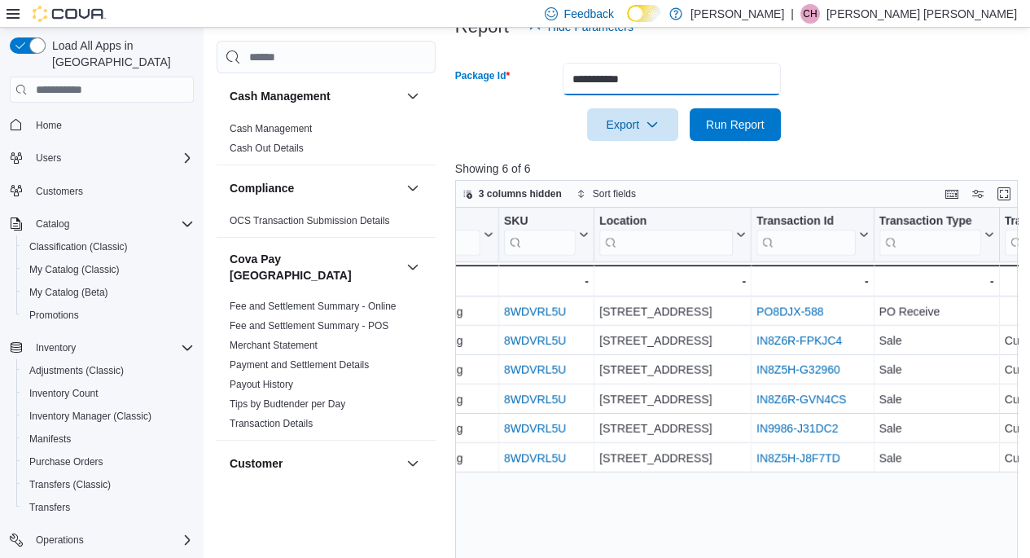
drag, startPoint x: 655, startPoint y: 80, endPoint x: 535, endPoint y: 81, distance: 119.7
click at [537, 81] on div "**********" at bounding box center [618, 79] width 326 height 33
paste input "text"
click at [759, 121] on span "Run Report" at bounding box center [735, 124] width 59 height 16
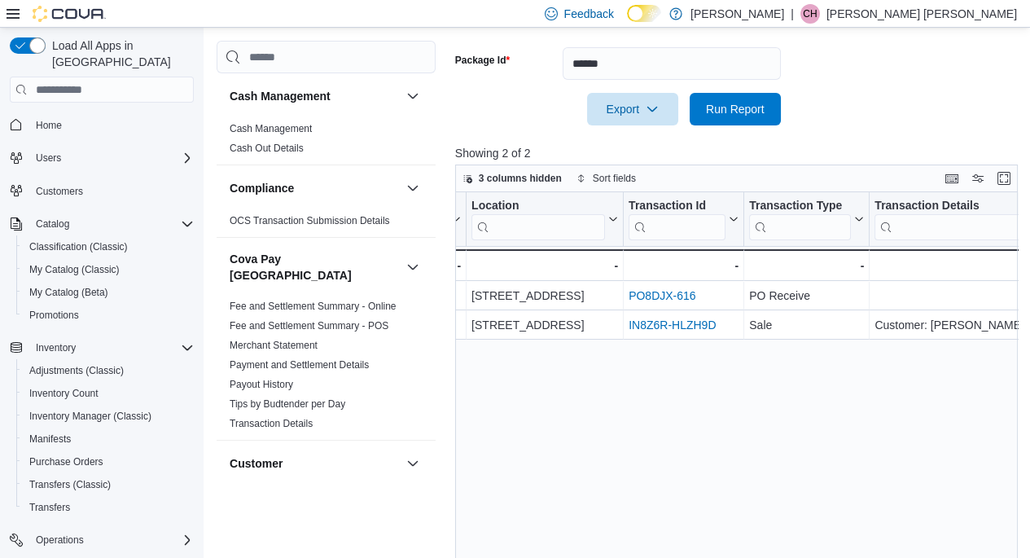
scroll to position [217, 0]
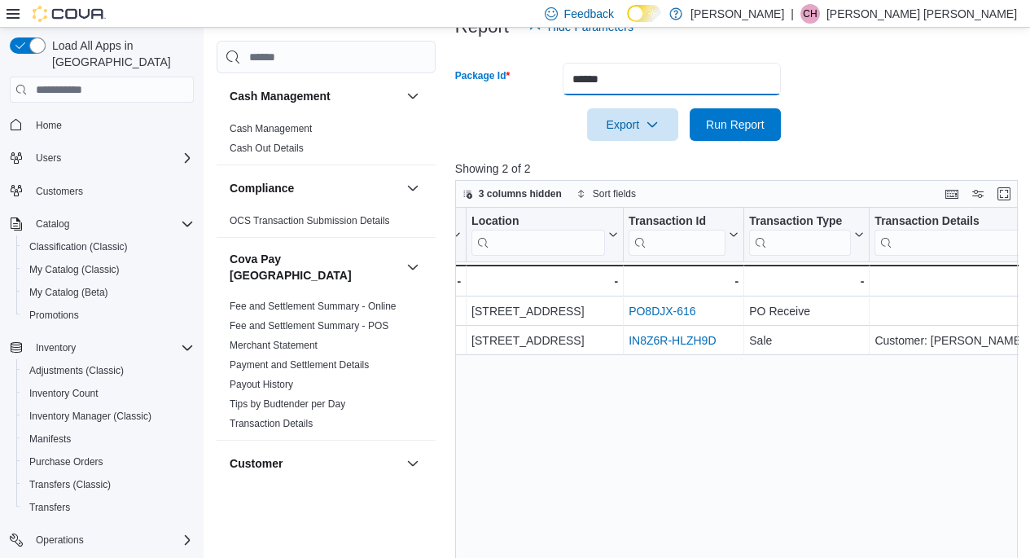
drag, startPoint x: 643, startPoint y: 78, endPoint x: 489, endPoint y: 77, distance: 153.9
click at [489, 77] on div "Package Id ******" at bounding box center [618, 79] width 326 height 33
paste input "*"
click at [741, 121] on span "Run Report" at bounding box center [735, 124] width 59 height 16
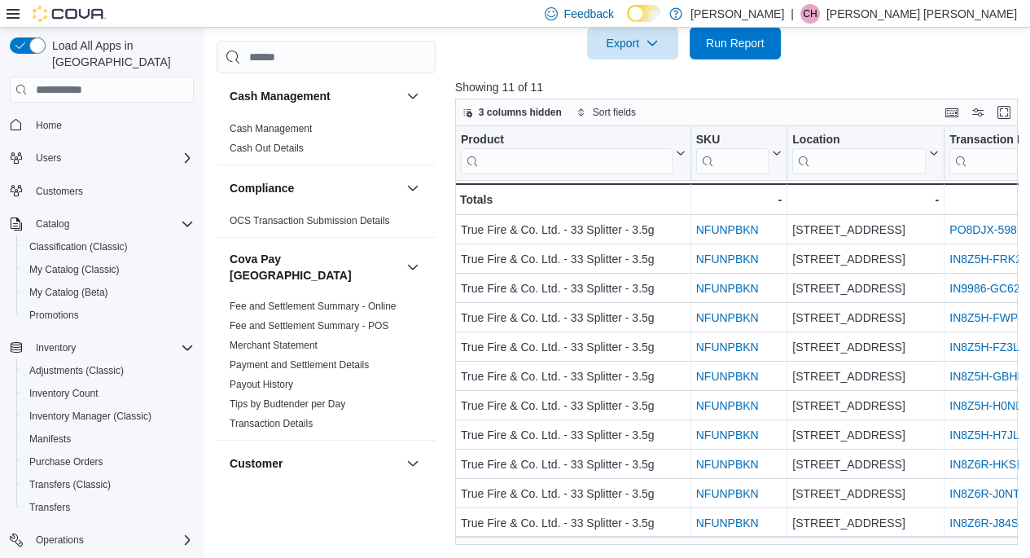
scroll to position [217, 0]
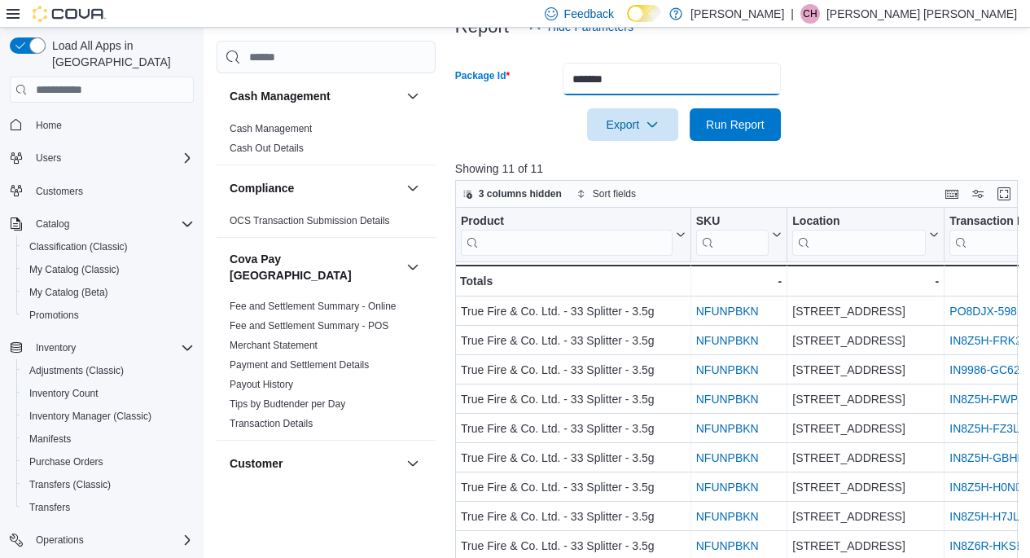
drag, startPoint x: 596, startPoint y: 81, endPoint x: 557, endPoint y: 79, distance: 39.1
click at [559, 81] on div "Package Id *******" at bounding box center [618, 79] width 326 height 33
click at [651, 73] on input "*******" at bounding box center [672, 79] width 218 height 33
drag, startPoint x: 641, startPoint y: 77, endPoint x: 559, endPoint y: 77, distance: 81.4
click at [559, 77] on div "Package Id *******" at bounding box center [618, 79] width 326 height 33
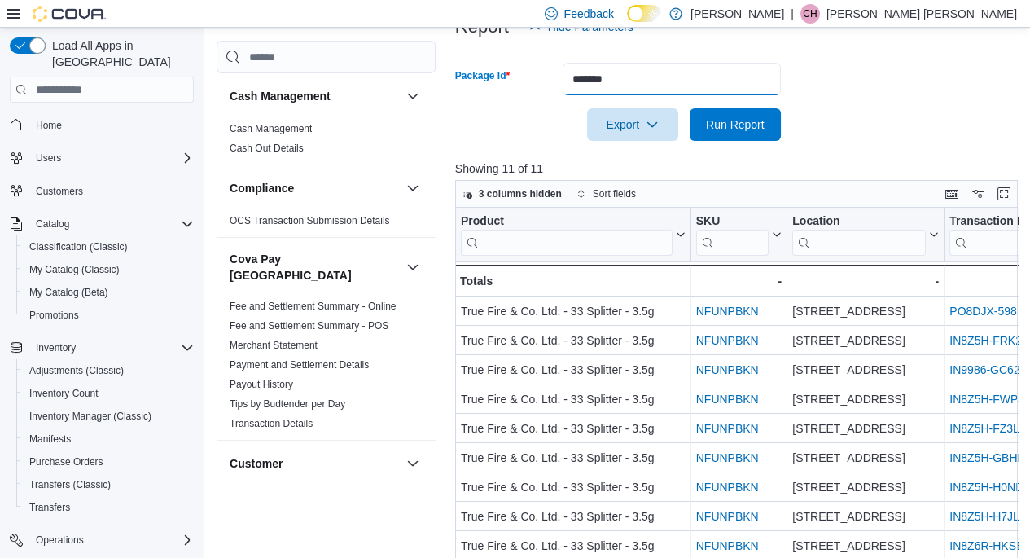
paste input "**"
type input "*********"
click at [723, 134] on span "Run Report" at bounding box center [736, 124] width 72 height 33
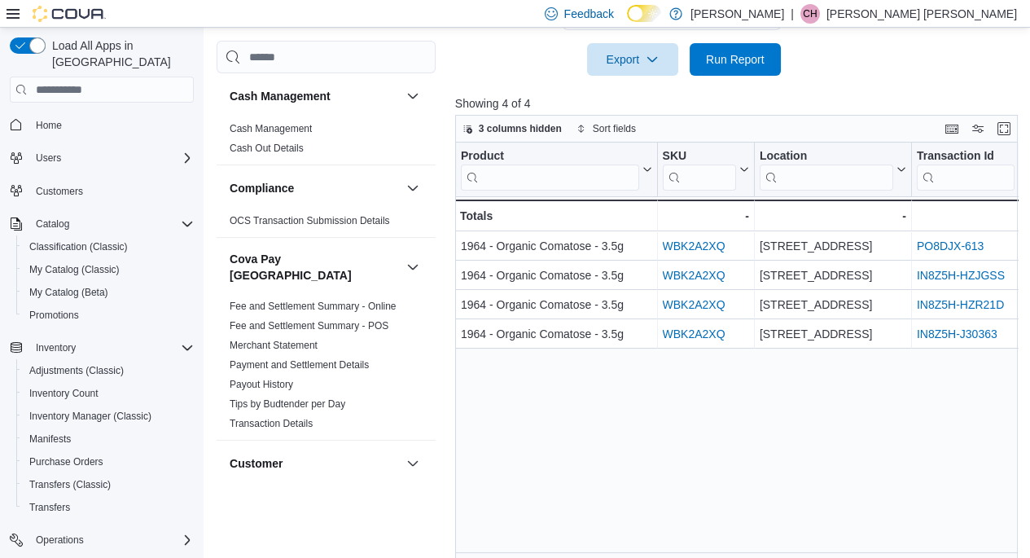
scroll to position [299, 0]
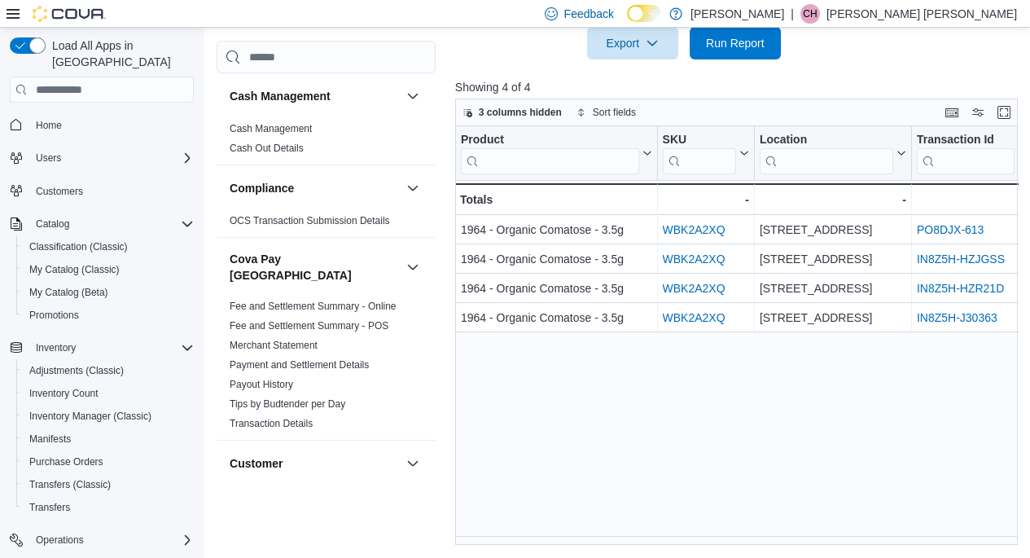
drag, startPoint x: 526, startPoint y: 536, endPoint x: 546, endPoint y: 543, distance: 20.9
click at [542, 542] on div "Product Click to view column header actions SKU Click to view column header act…" at bounding box center [739, 335] width 568 height 419
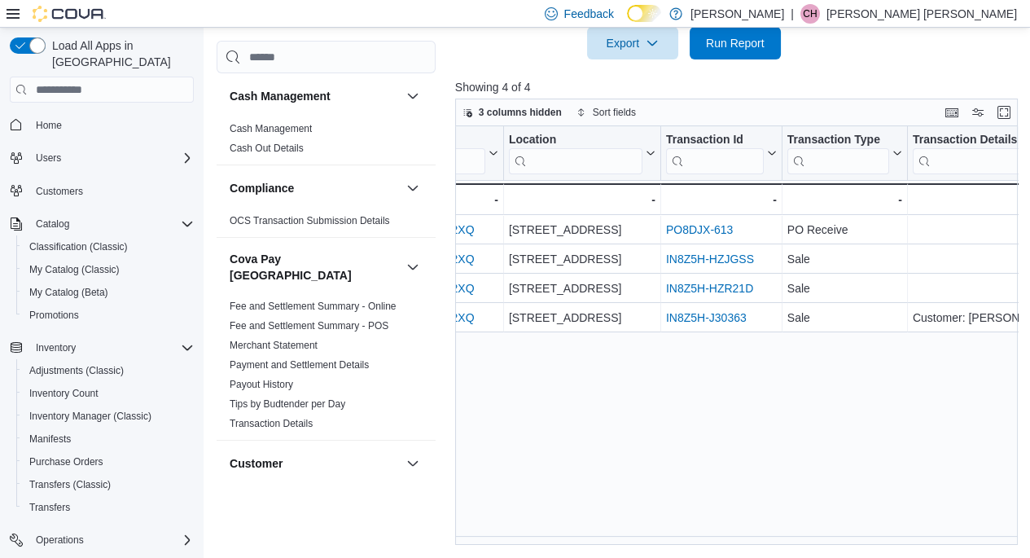
scroll to position [0, 0]
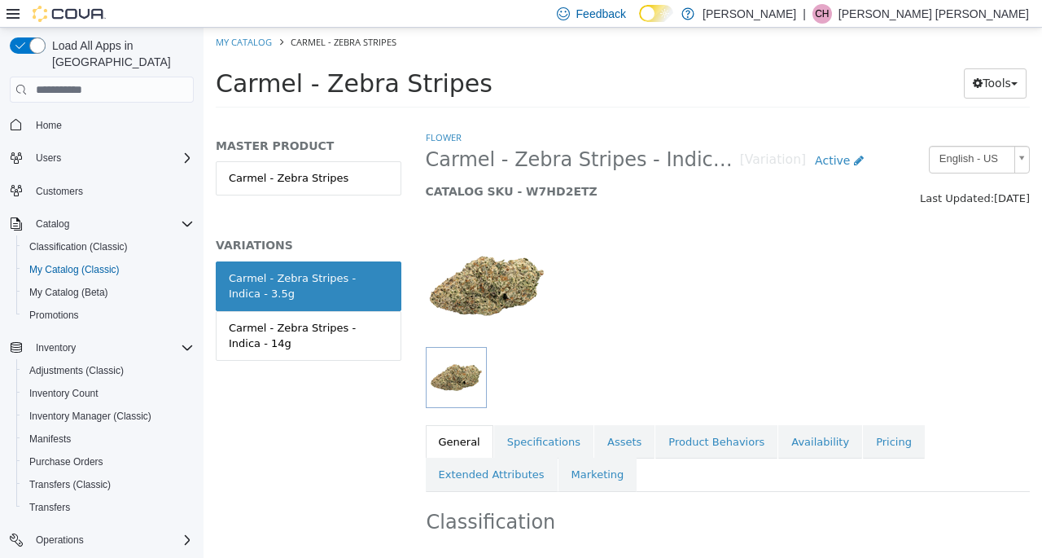
click at [867, 441] on link "Pricing" at bounding box center [894, 442] width 62 height 34
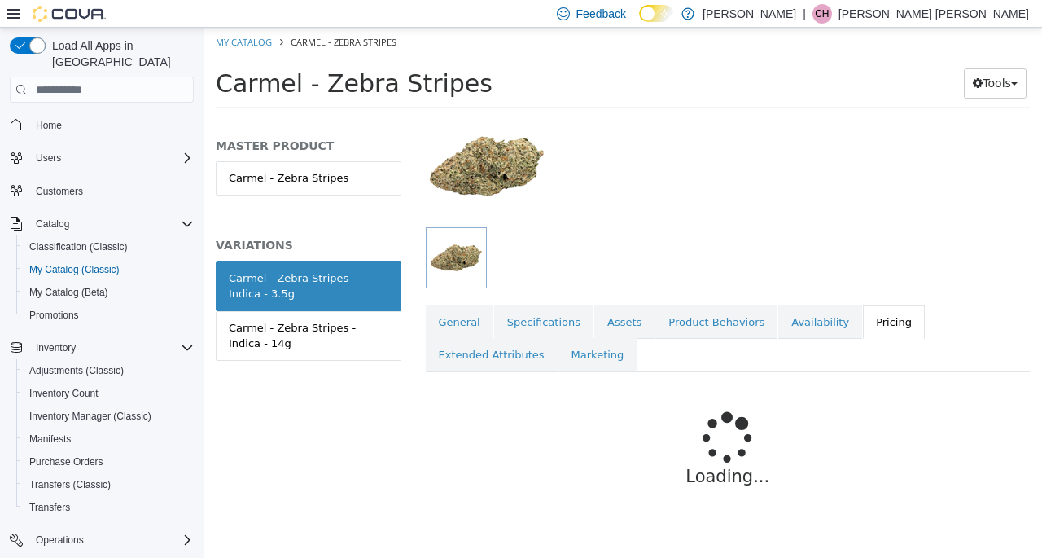
scroll to position [160, 0]
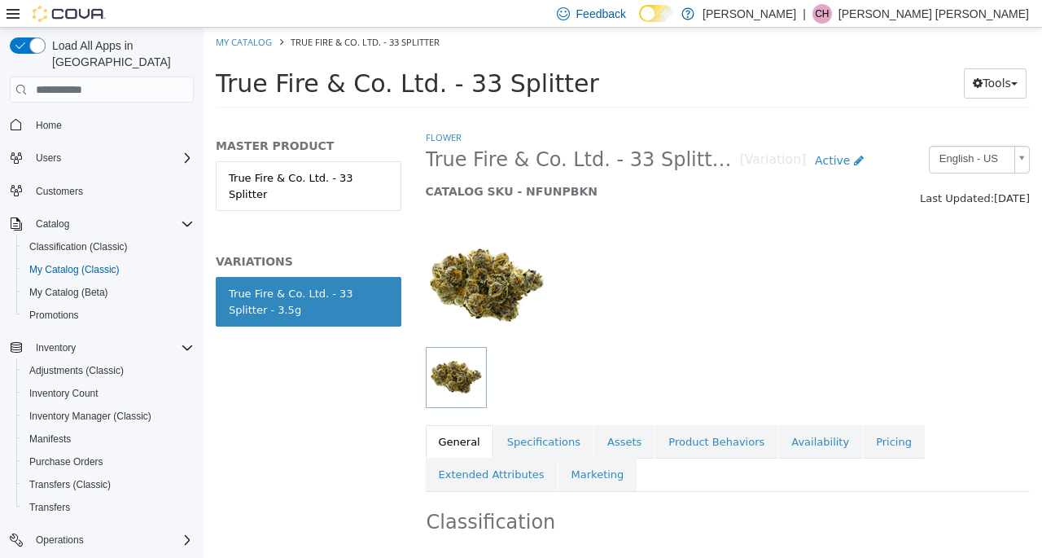
click at [863, 444] on link "Pricing" at bounding box center [894, 442] width 62 height 34
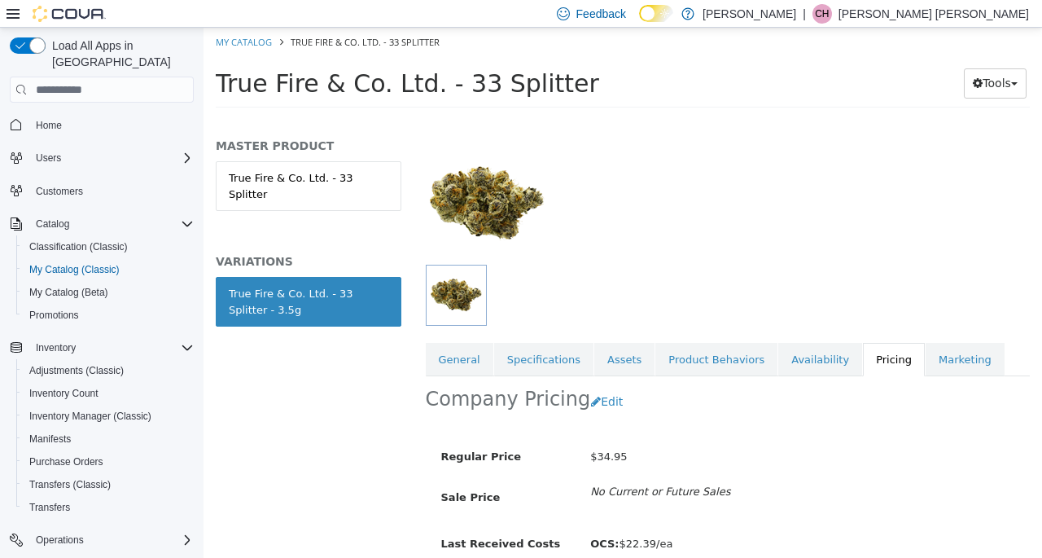
scroll to position [167, 0]
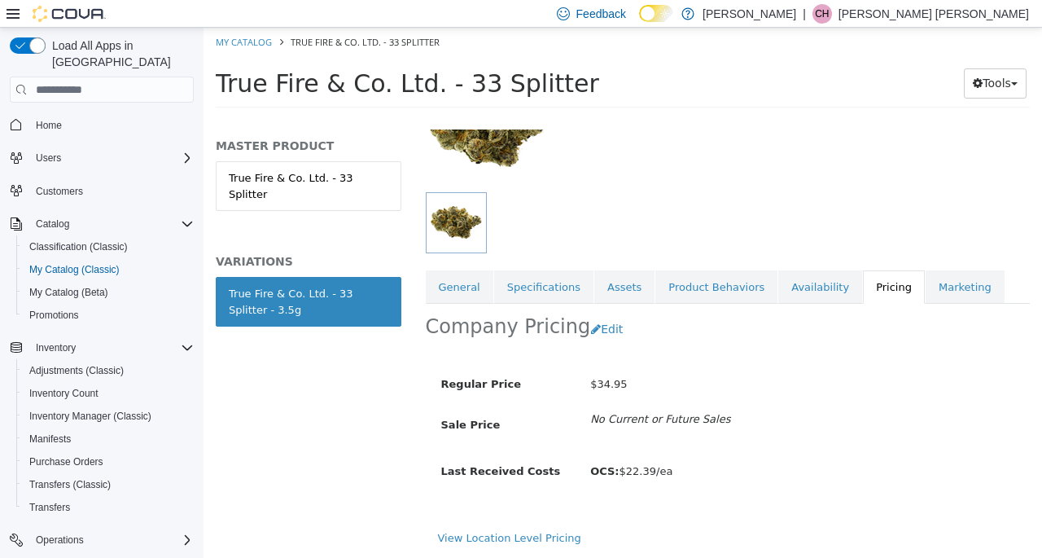
click at [801, 276] on link "Availability" at bounding box center [821, 287] width 84 height 34
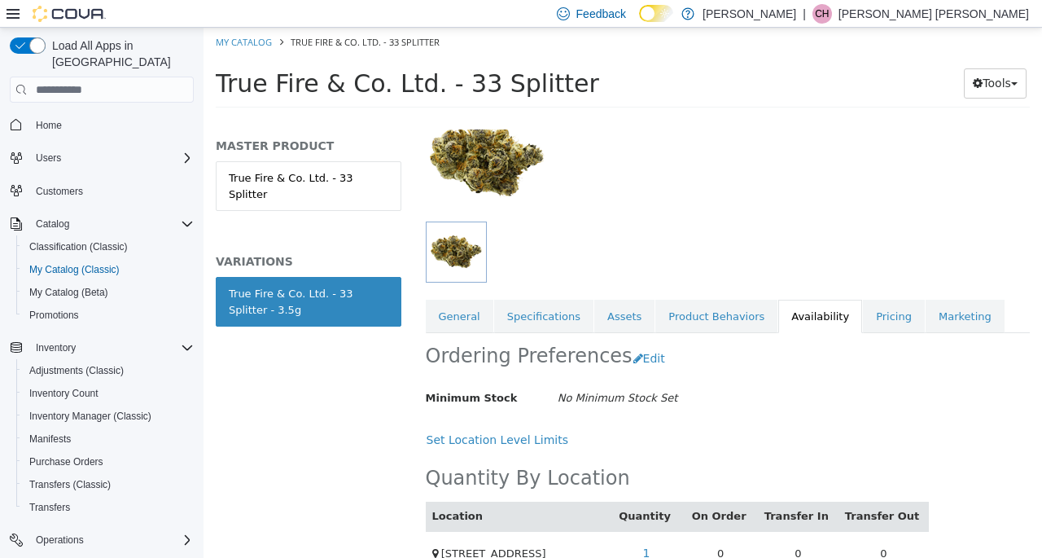
scroll to position [163, 0]
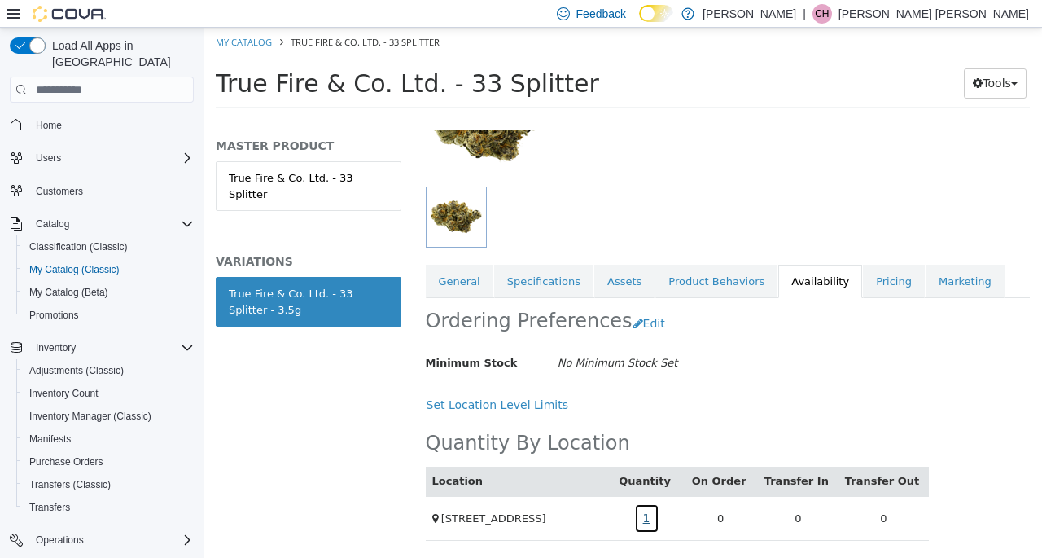
click at [654, 516] on link "1" at bounding box center [646, 518] width 25 height 30
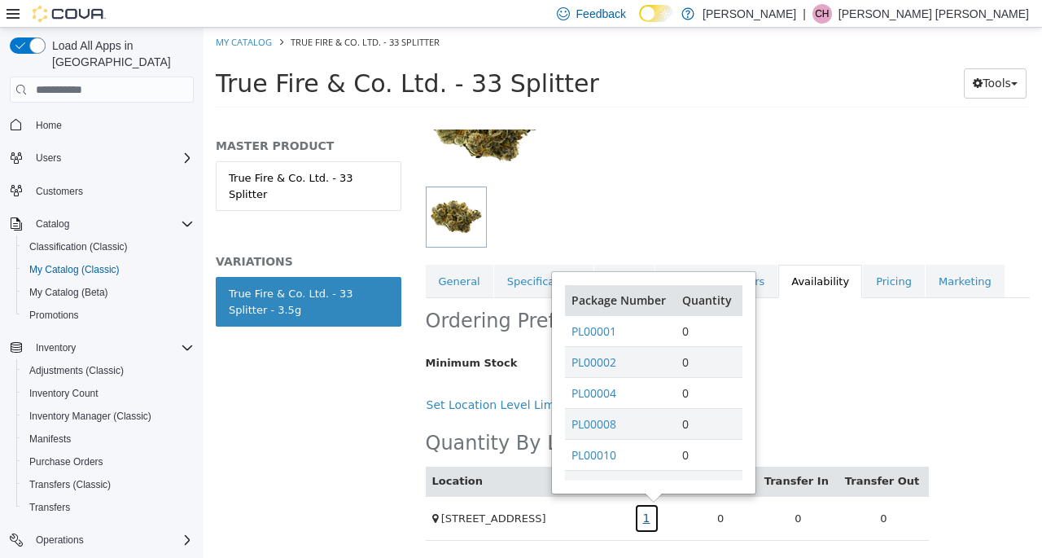
scroll to position [160, 0]
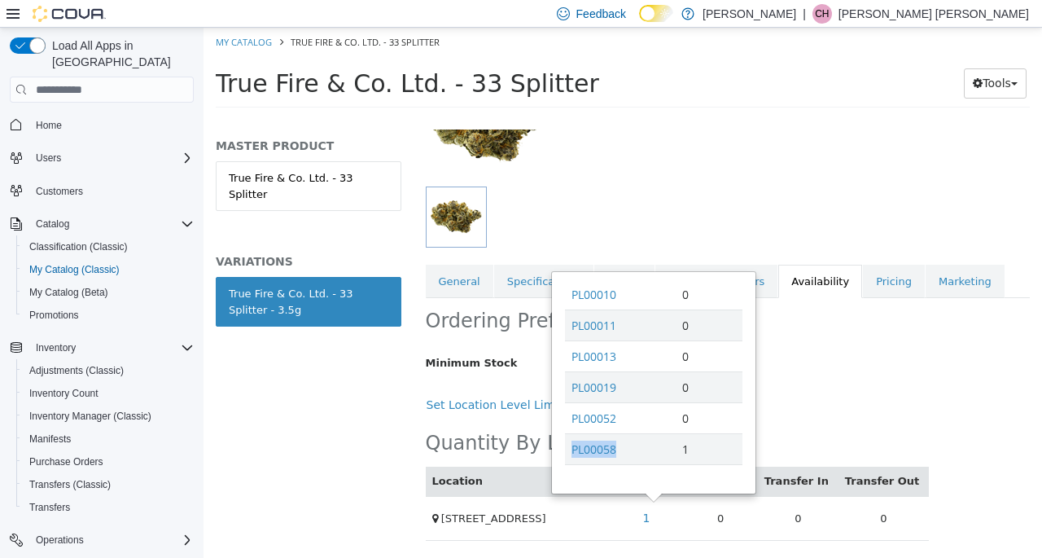
drag, startPoint x: 623, startPoint y: 448, endPoint x: 572, endPoint y: 453, distance: 50.7
click at [572, 453] on td "PL00058" at bounding box center [620, 449] width 111 height 31
copy link "PL00058"
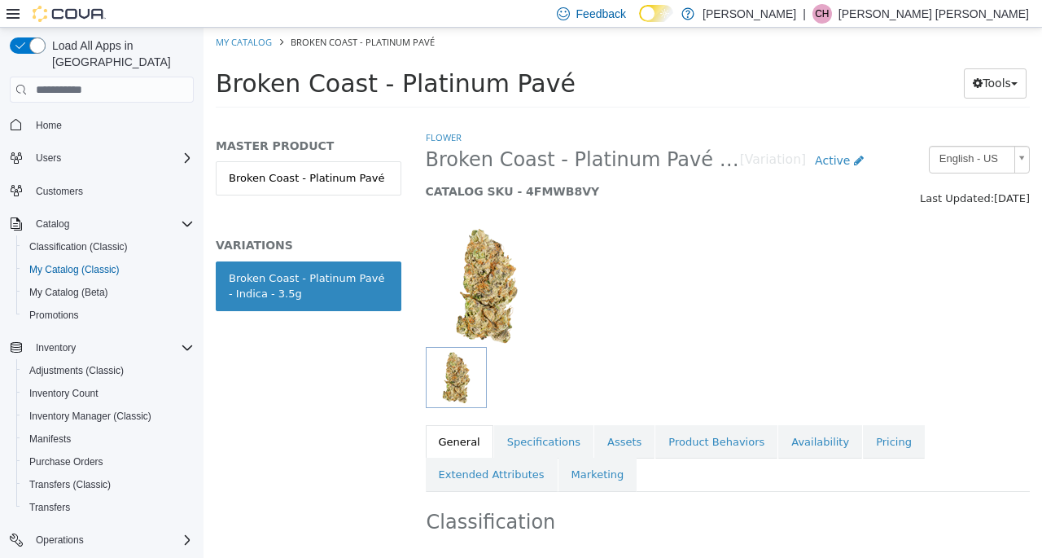
click at [863, 433] on link "Pricing" at bounding box center [894, 442] width 62 height 34
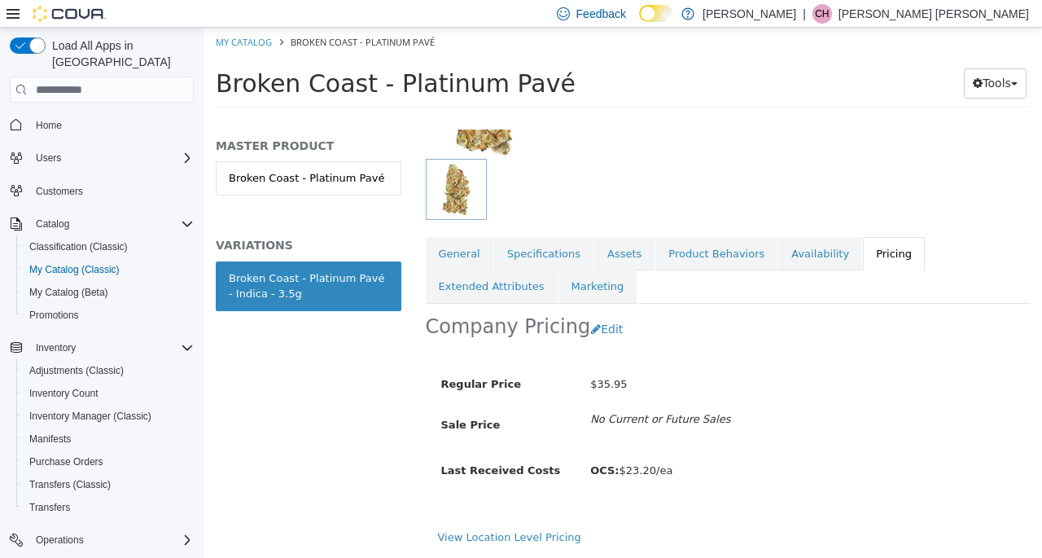
scroll to position [200, 0]
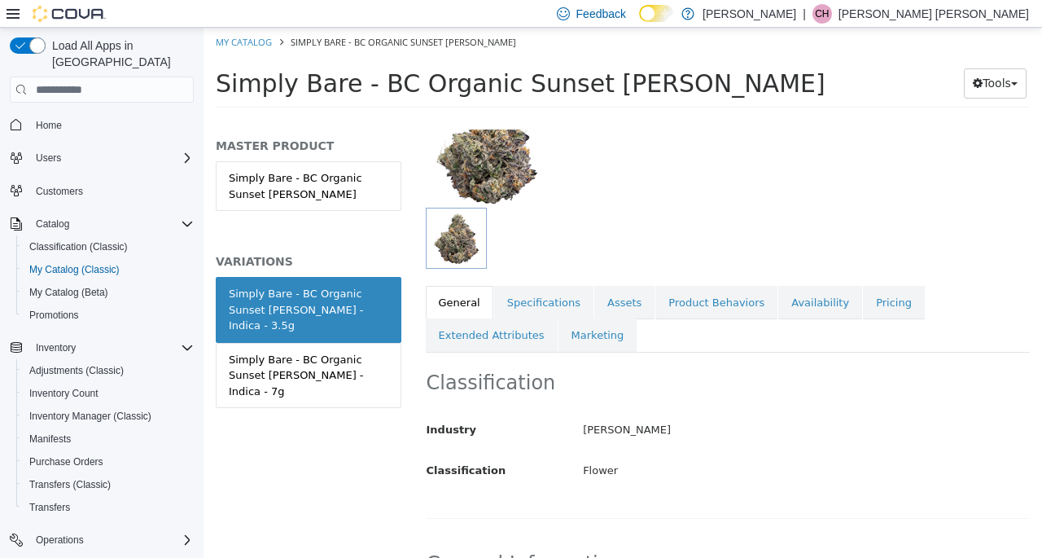
scroll to position [81, 0]
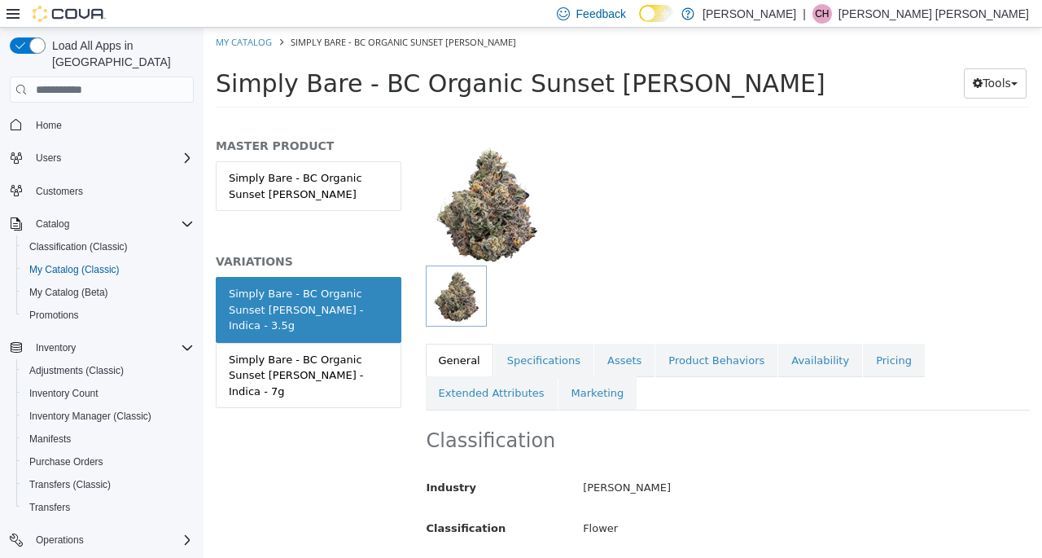
click at [797, 356] on link "Availability" at bounding box center [821, 361] width 84 height 34
click at [863, 350] on link "Pricing" at bounding box center [894, 361] width 62 height 34
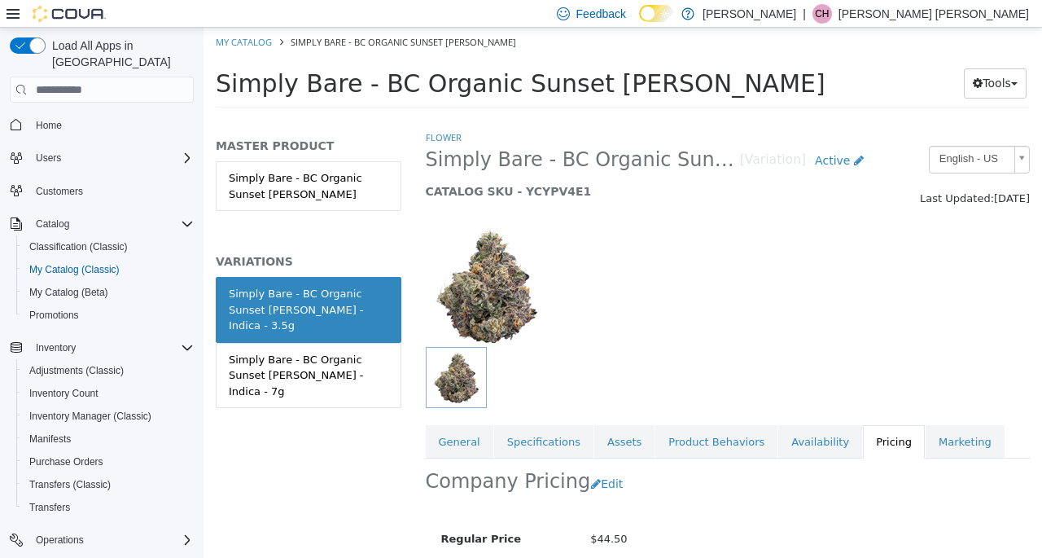
scroll to position [167, 0]
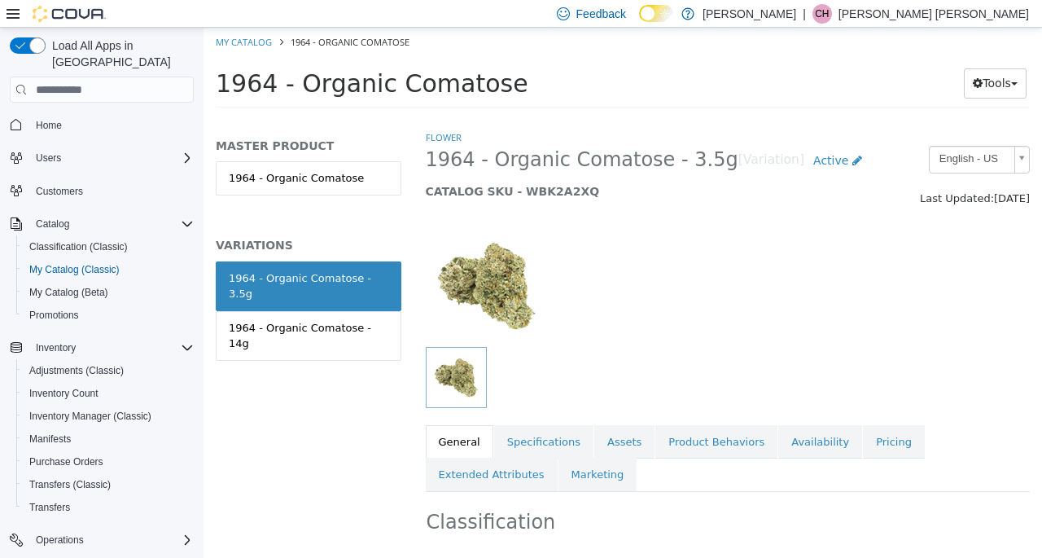
click at [779, 432] on link "Availability" at bounding box center [821, 442] width 84 height 34
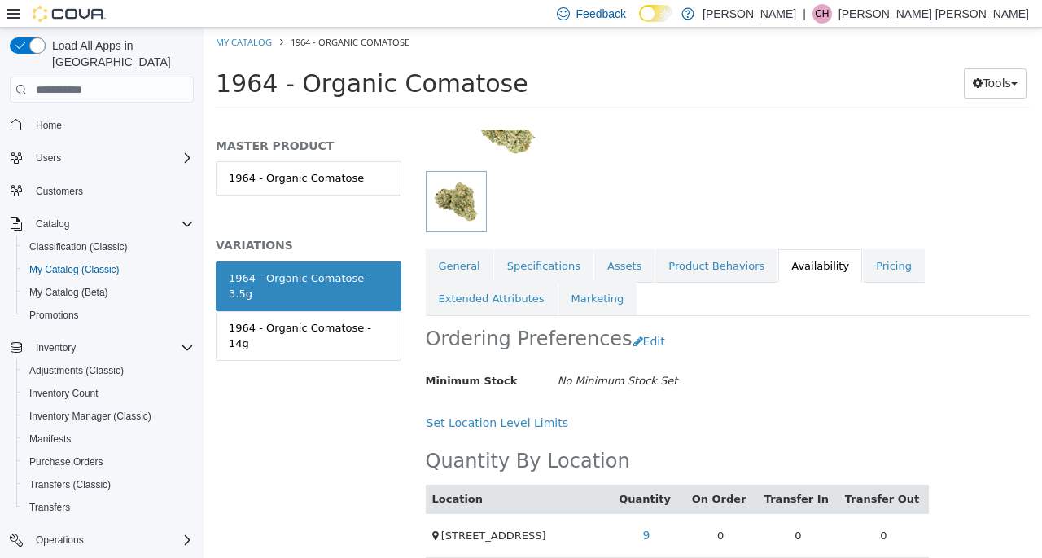
scroll to position [204, 0]
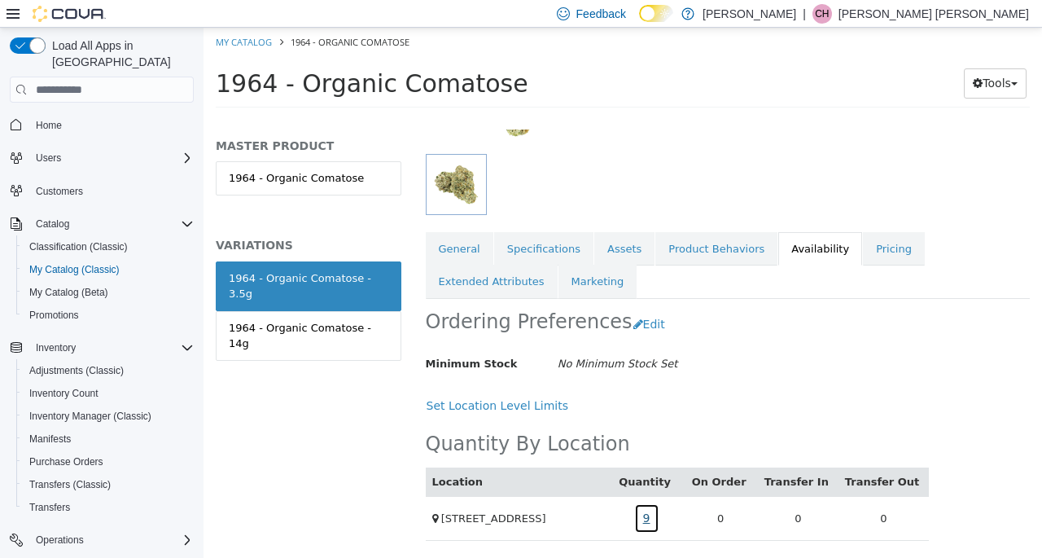
click at [660, 503] on link "9" at bounding box center [646, 518] width 25 height 30
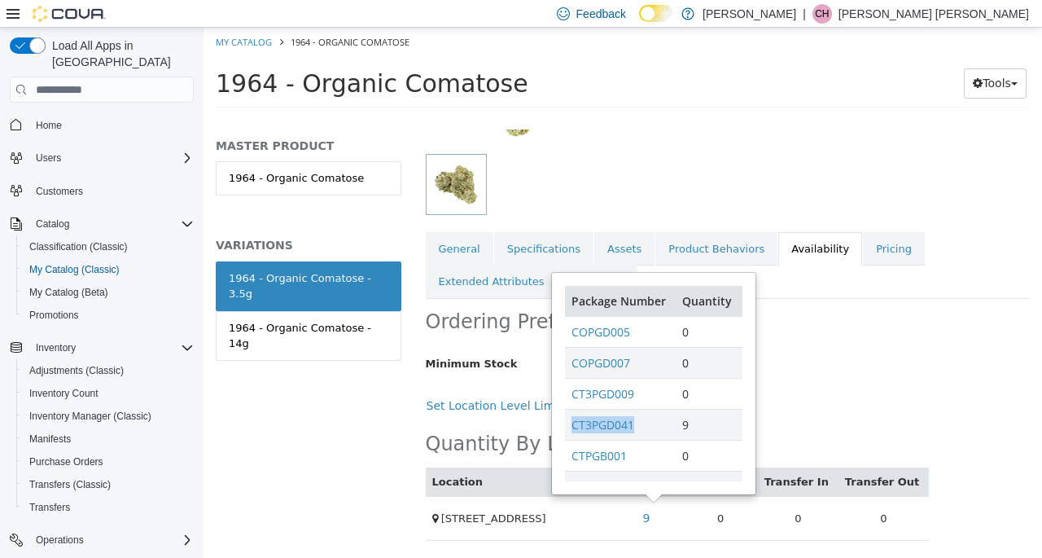
drag, startPoint x: 645, startPoint y: 409, endPoint x: 568, endPoint y: 417, distance: 77.0
click at [568, 417] on td "CT3PGD041" at bounding box center [620, 424] width 111 height 31
copy link "CT3PGD041"
click at [863, 235] on link "Pricing" at bounding box center [894, 249] width 62 height 34
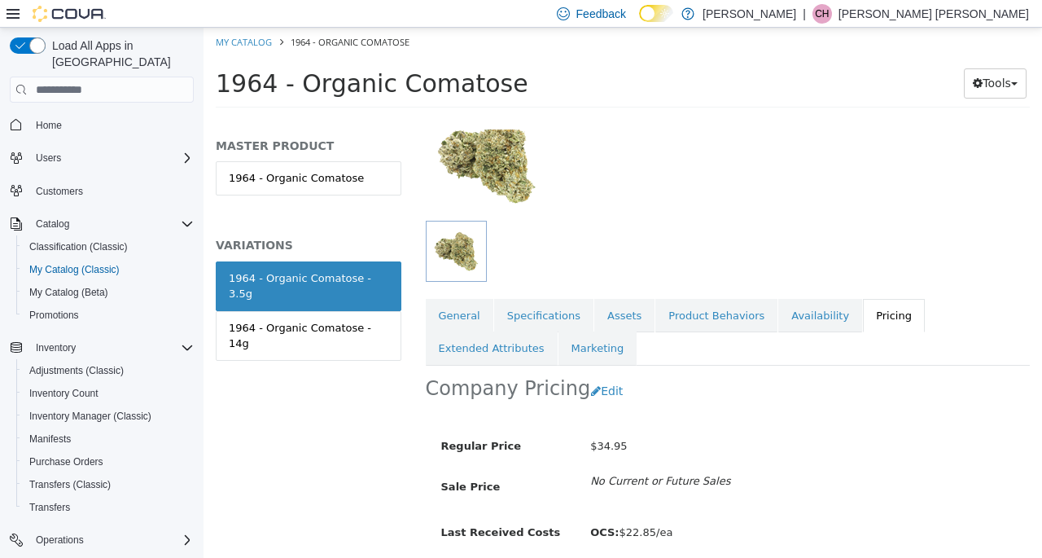
scroll to position [200, 0]
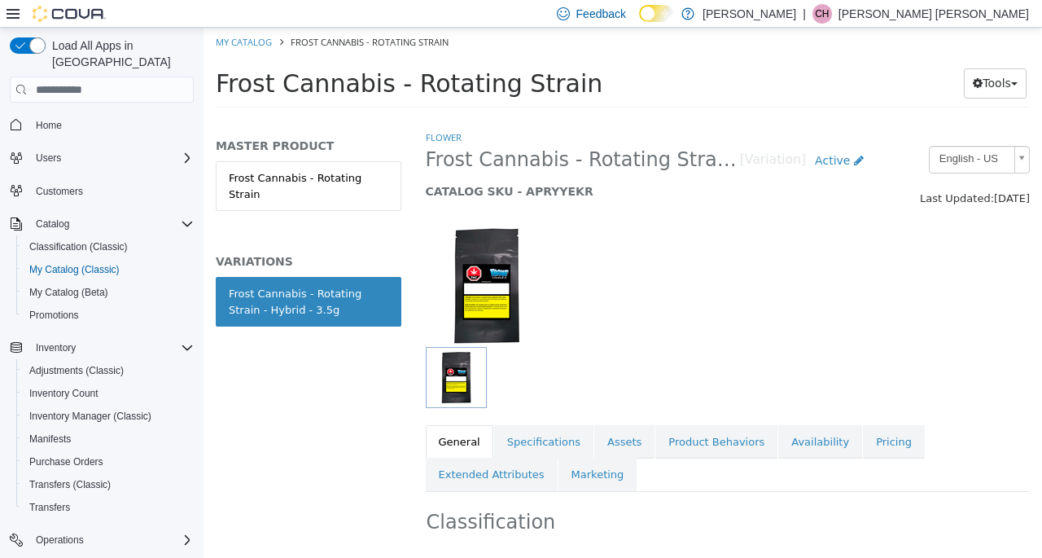
click at [863, 449] on link "Pricing" at bounding box center [894, 442] width 62 height 34
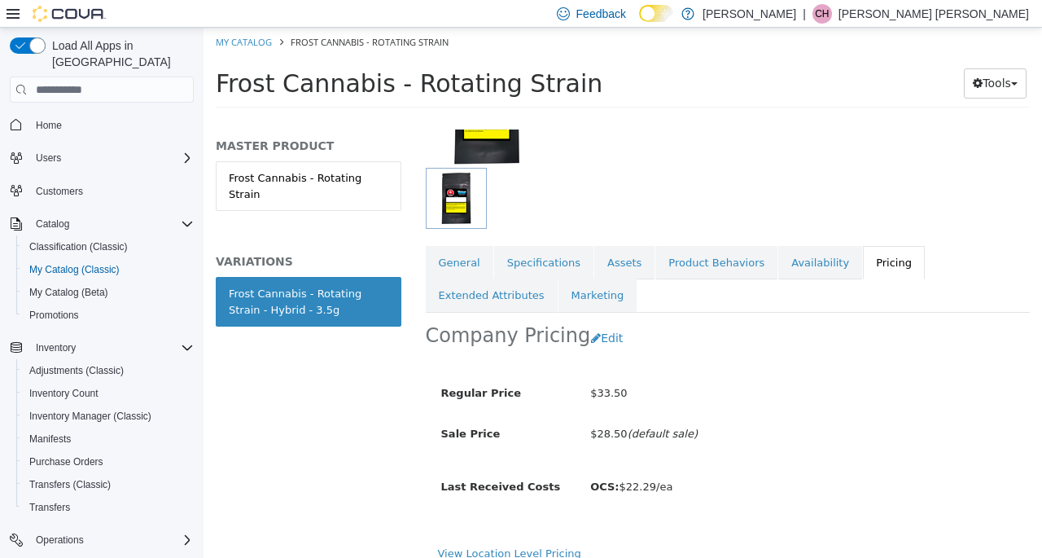
scroll to position [207, 0]
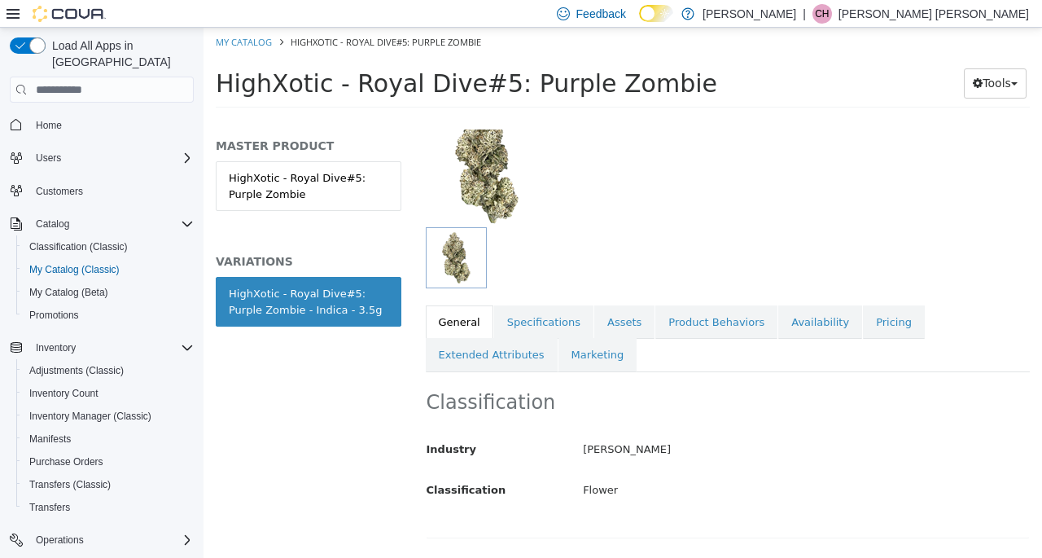
scroll to position [489, 0]
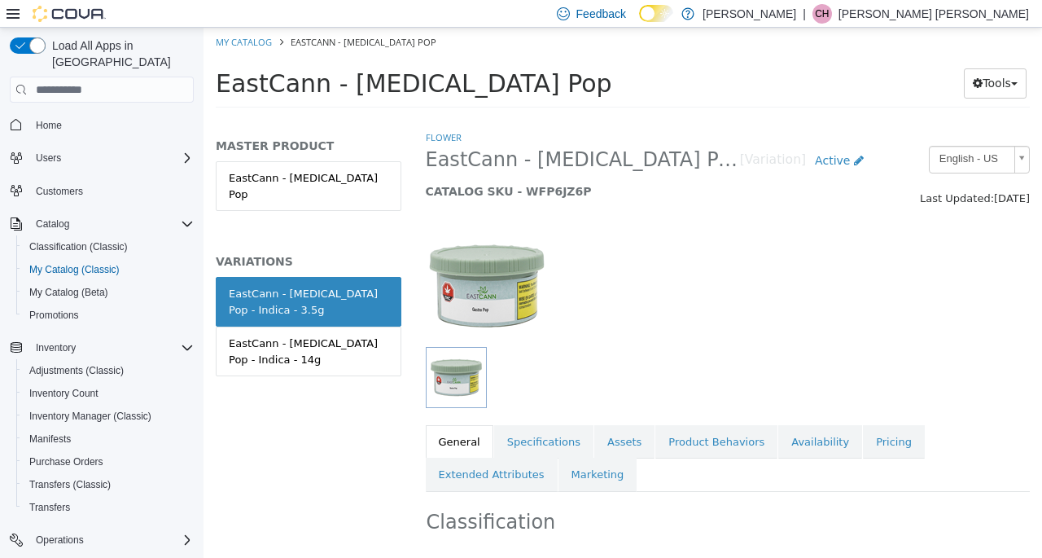
click at [863, 432] on link "Pricing" at bounding box center [894, 442] width 62 height 34
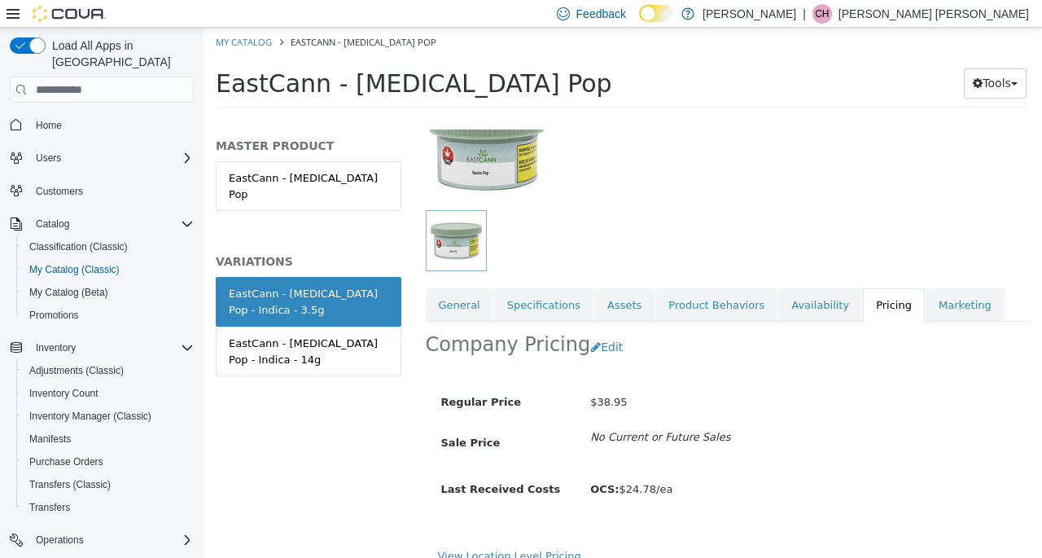
scroll to position [167, 0]
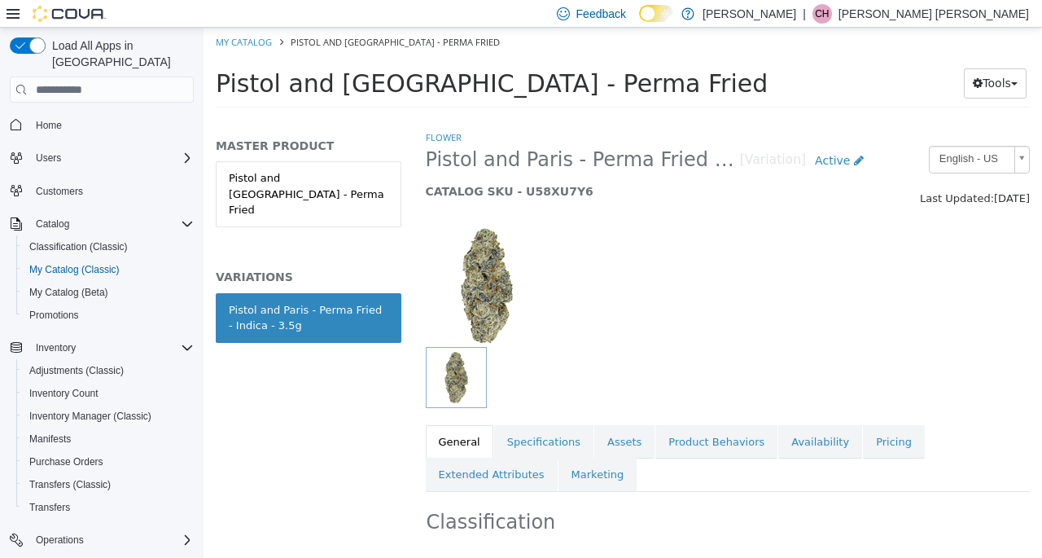
click at [796, 445] on link "Availability" at bounding box center [821, 442] width 84 height 34
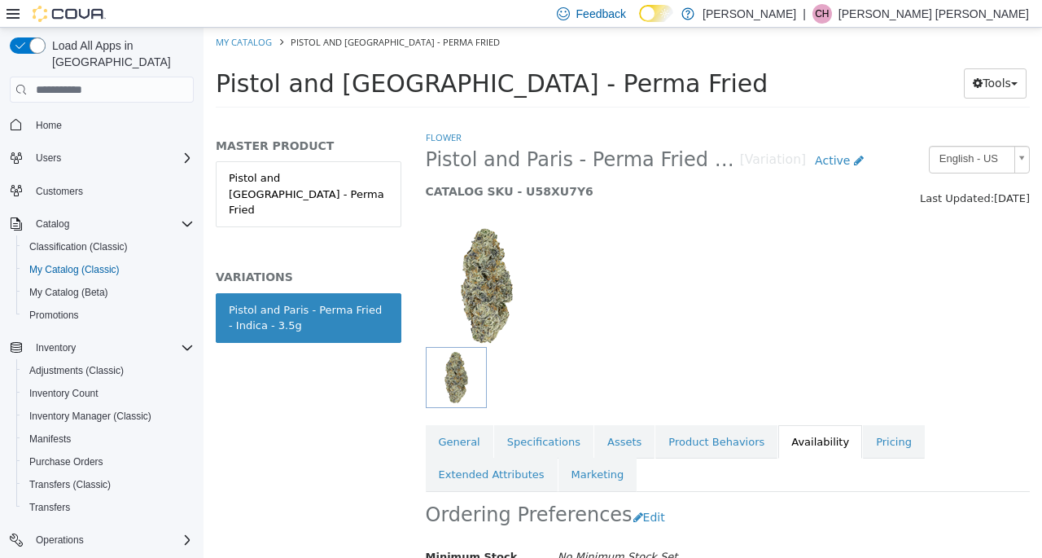
scroll to position [191, 0]
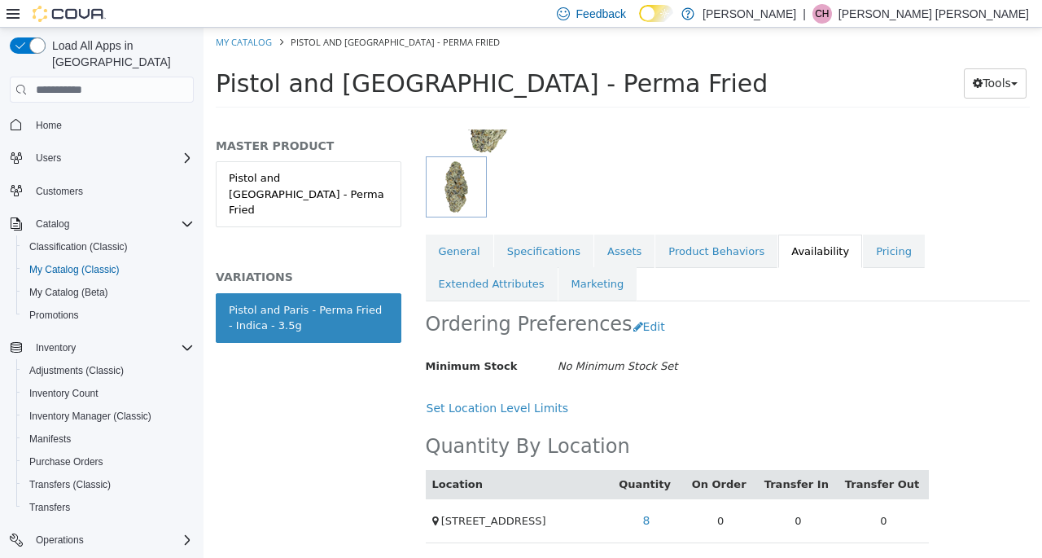
click at [671, 520] on td "8" at bounding box center [647, 521] width 74 height 44
click at [660, 520] on link "8" at bounding box center [646, 521] width 25 height 30
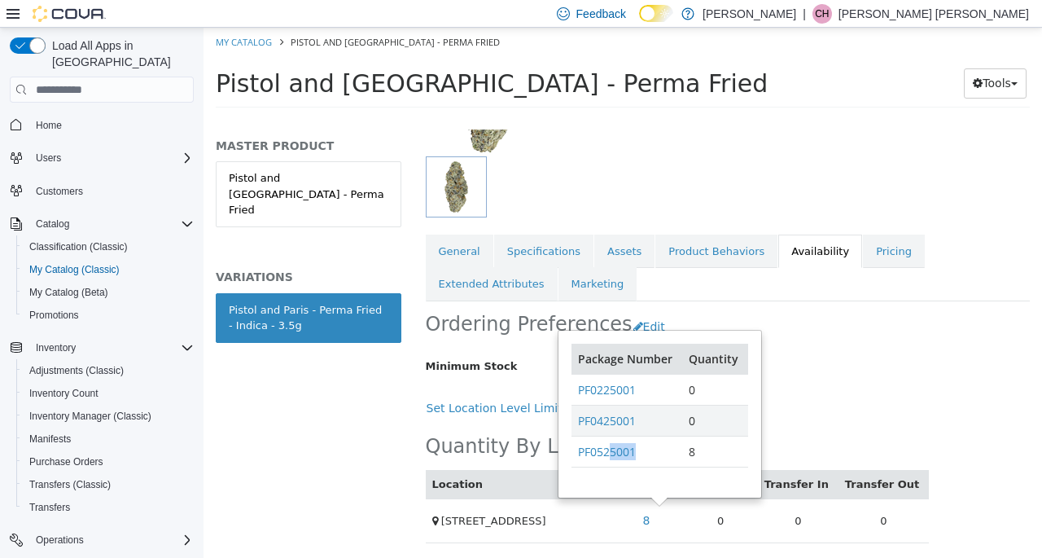
drag, startPoint x: 645, startPoint y: 452, endPoint x: 609, endPoint y: 453, distance: 35.8
click at [609, 453] on td "PF0525001" at bounding box center [627, 451] width 111 height 31
click at [863, 256] on link "Pricing" at bounding box center [894, 252] width 62 height 34
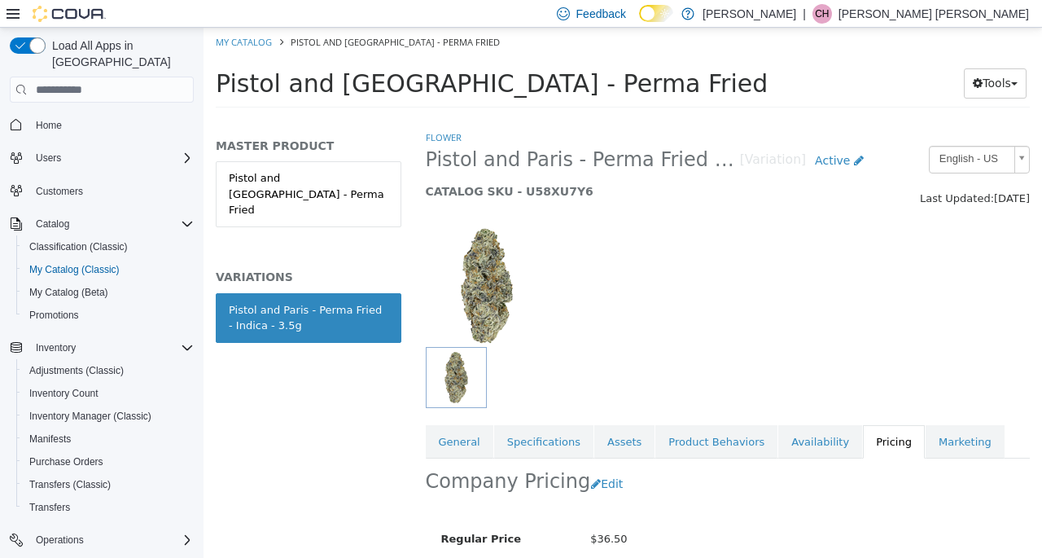
scroll to position [167, 0]
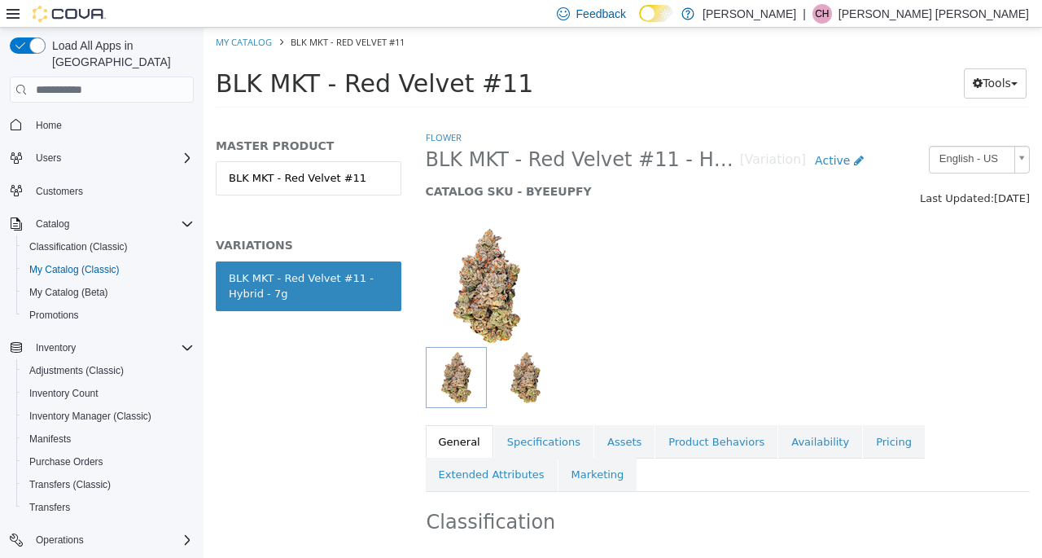
click at [868, 444] on link "Pricing" at bounding box center [894, 442] width 62 height 34
